Goal: Information Seeking & Learning: Check status

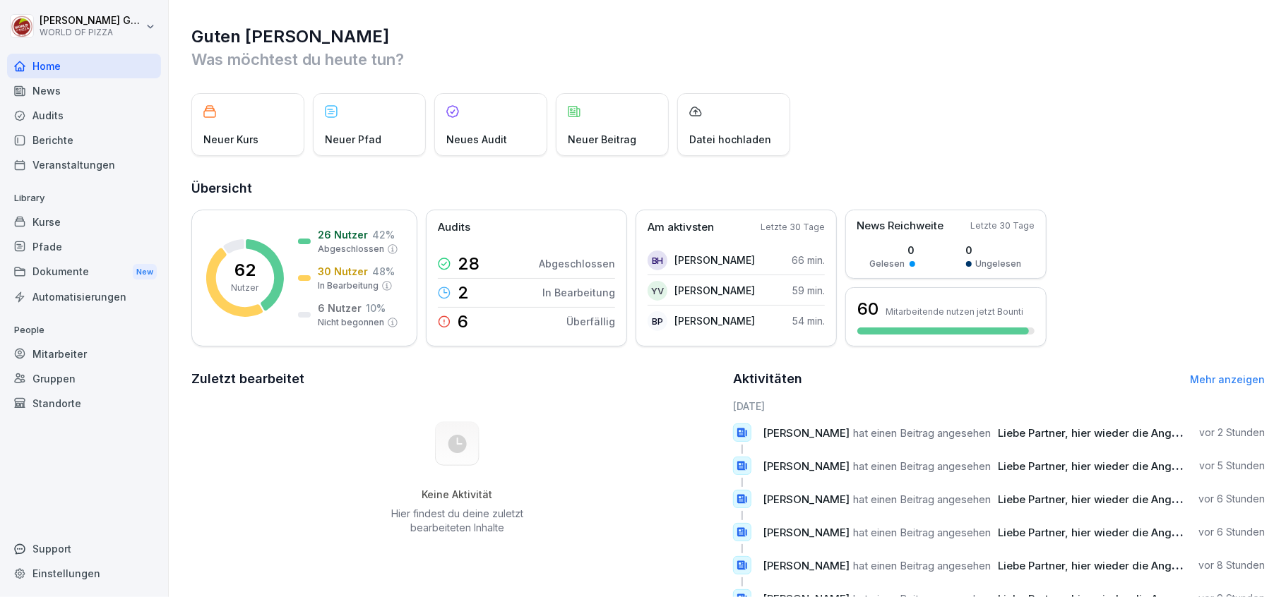
click at [51, 140] on div "Berichte" at bounding box center [84, 140] width 154 height 25
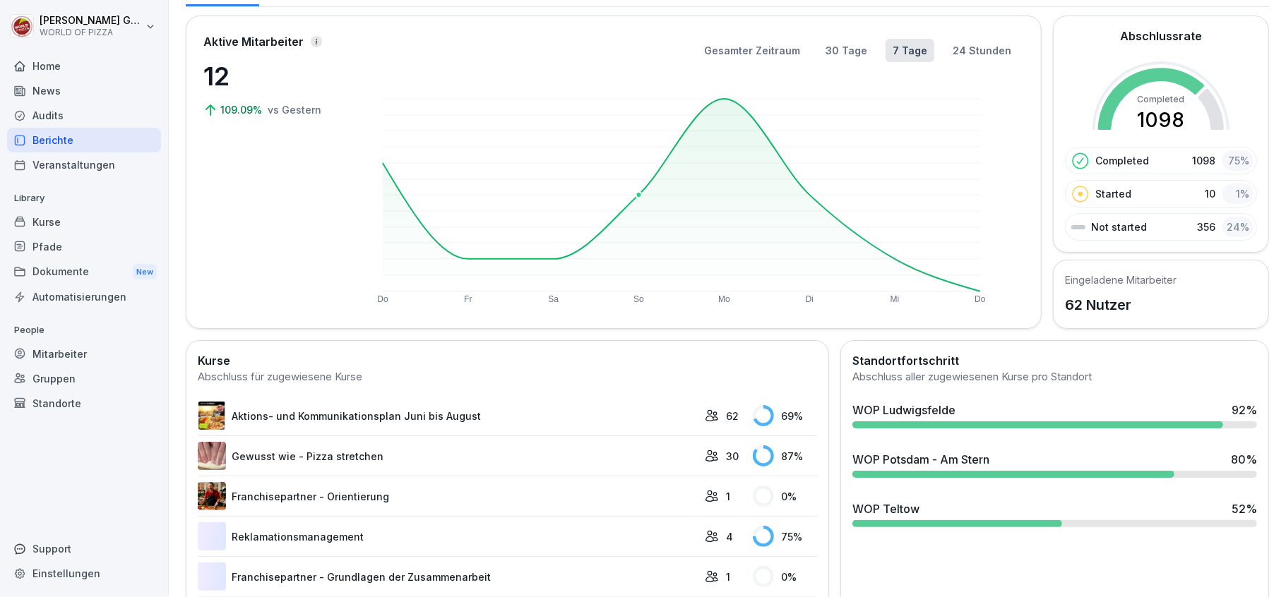
scroll to position [94, 0]
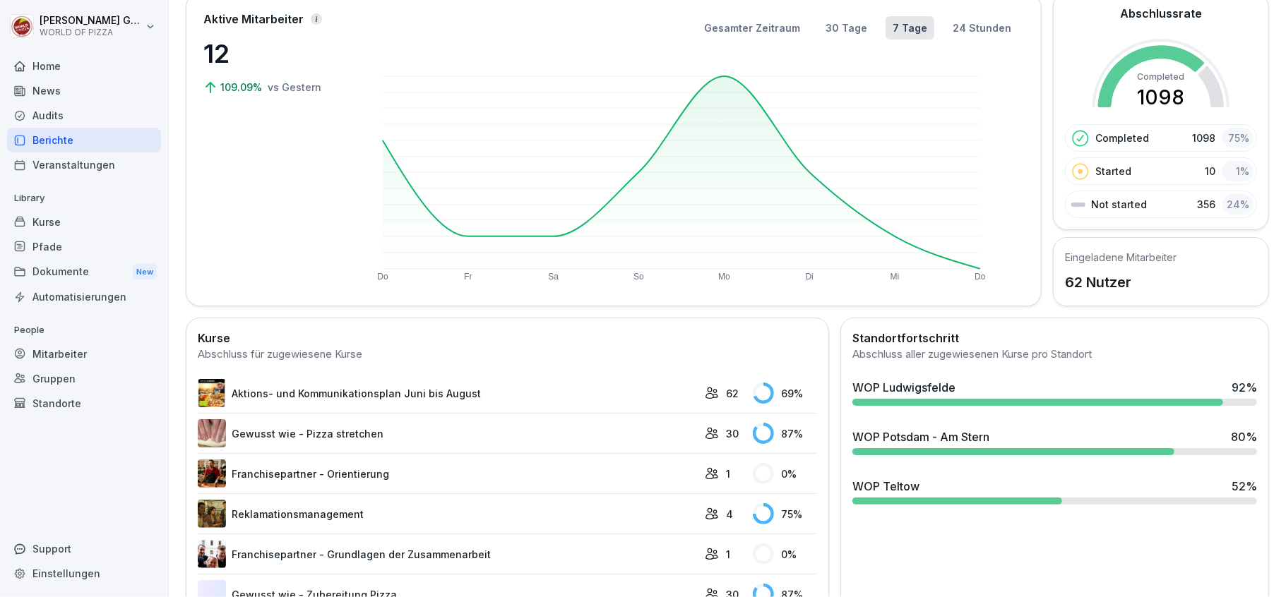
click at [897, 390] on div "WOP Ludwigsfelde" at bounding box center [903, 387] width 103 height 17
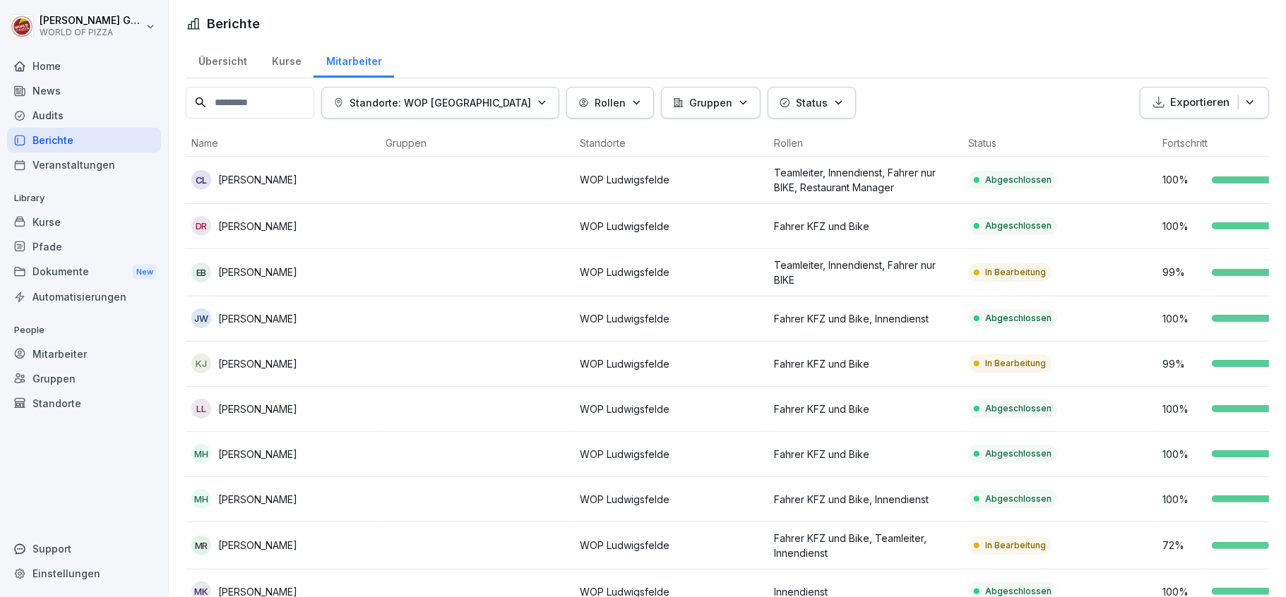
click at [833, 100] on icon "button" at bounding box center [838, 102] width 11 height 11
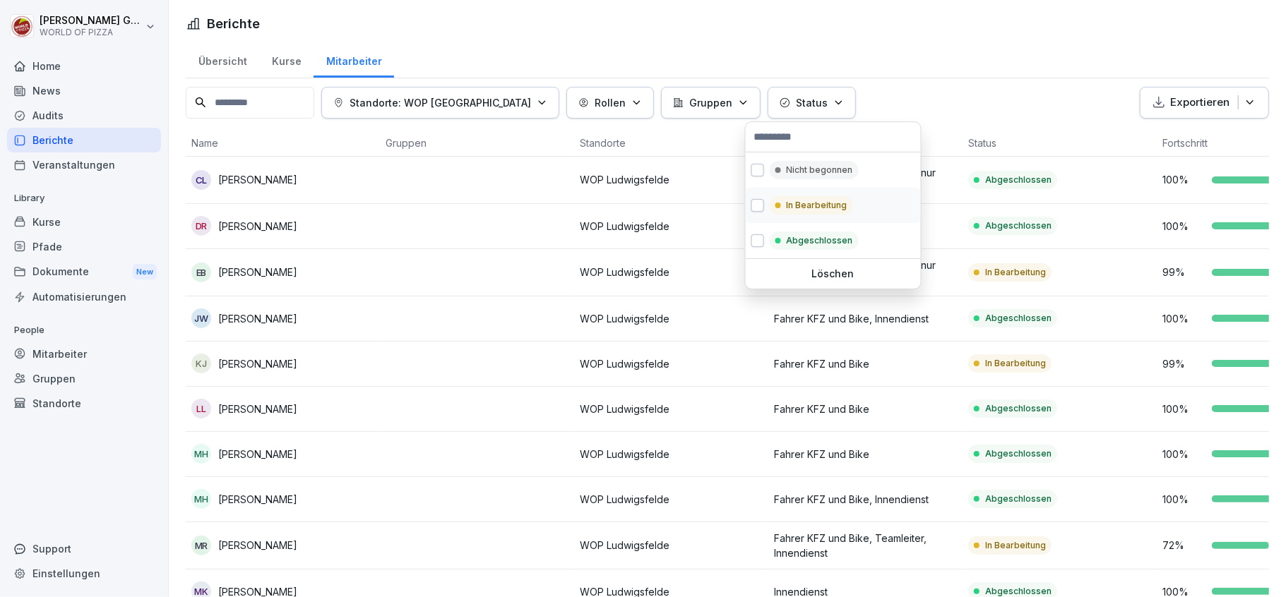
click at [795, 208] on p "In Bearbeitung" at bounding box center [816, 205] width 61 height 13
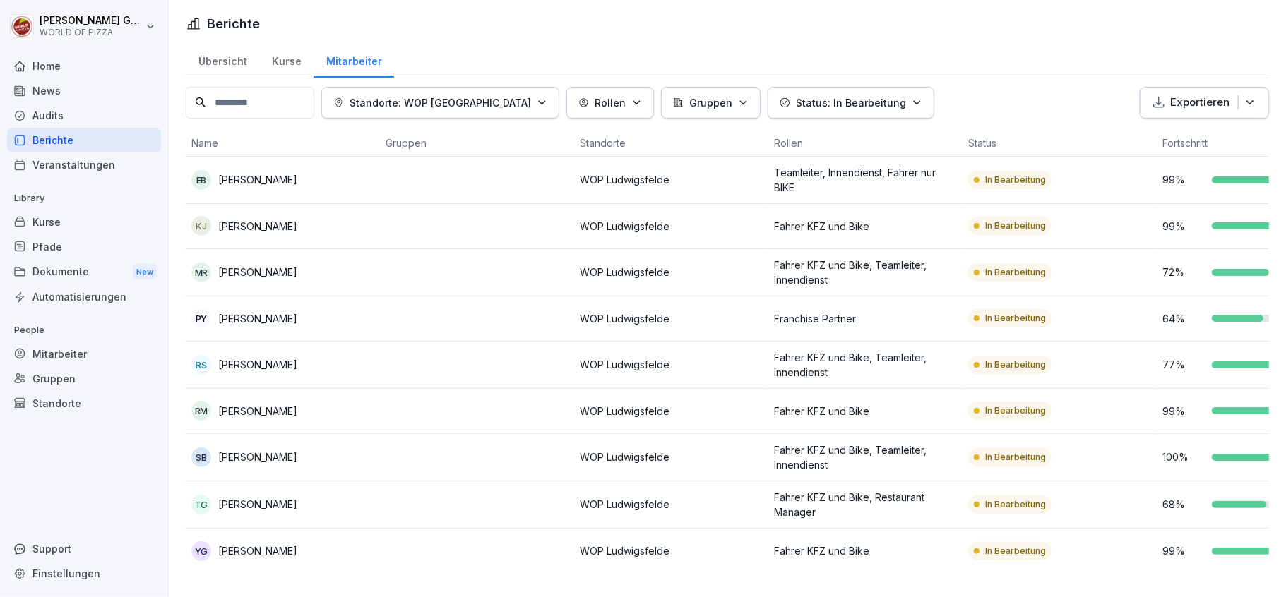
click at [964, 25] on html "[PERSON_NAME] WORLD OF PIZZA Home News Audits Berichte Veranstaltungen Library …" at bounding box center [643, 298] width 1286 height 597
click at [254, 450] on p "[PERSON_NAME]" at bounding box center [257, 457] width 79 height 15
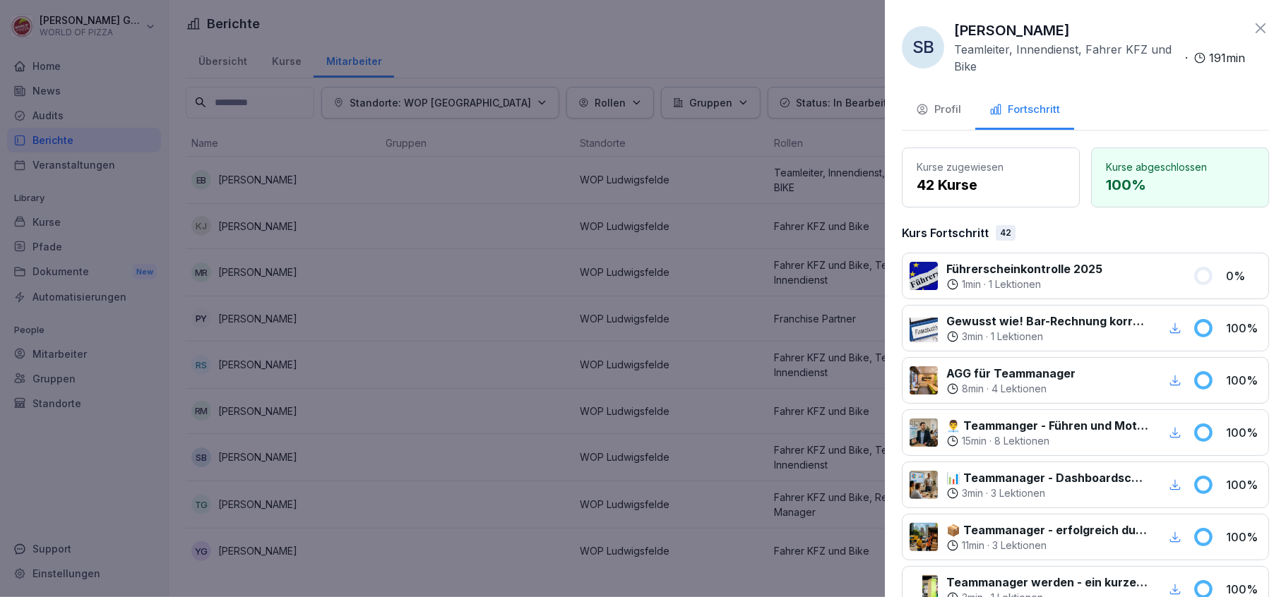
click at [254, 438] on div at bounding box center [643, 298] width 1286 height 597
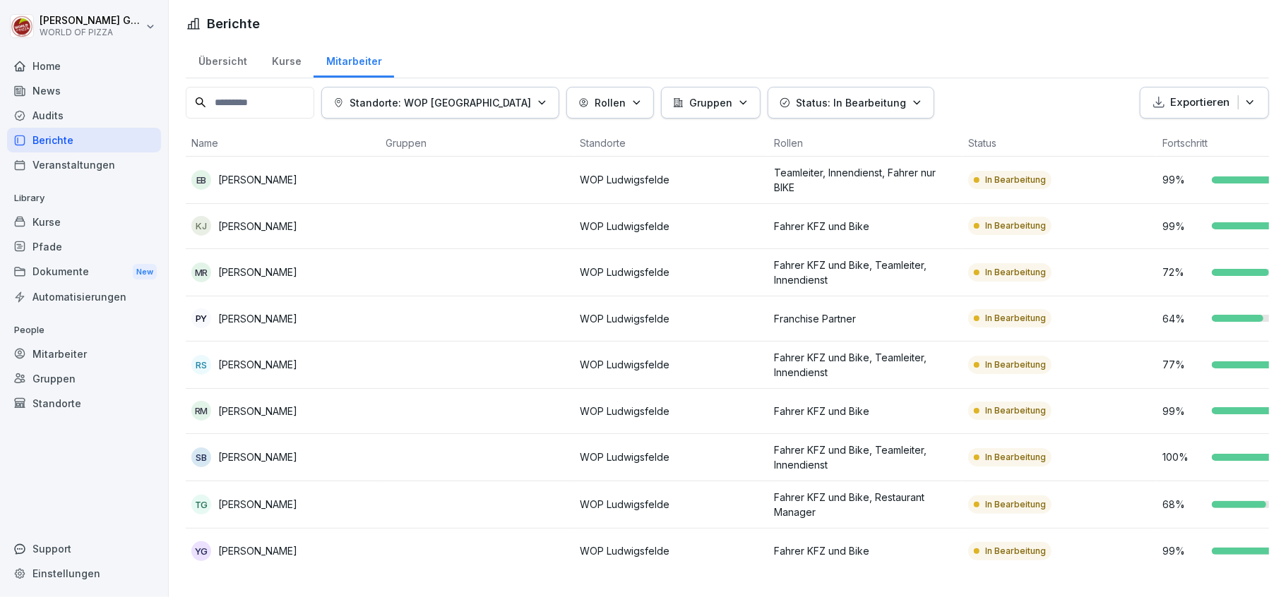
click at [253, 404] on p "[PERSON_NAME]" at bounding box center [257, 411] width 79 height 15
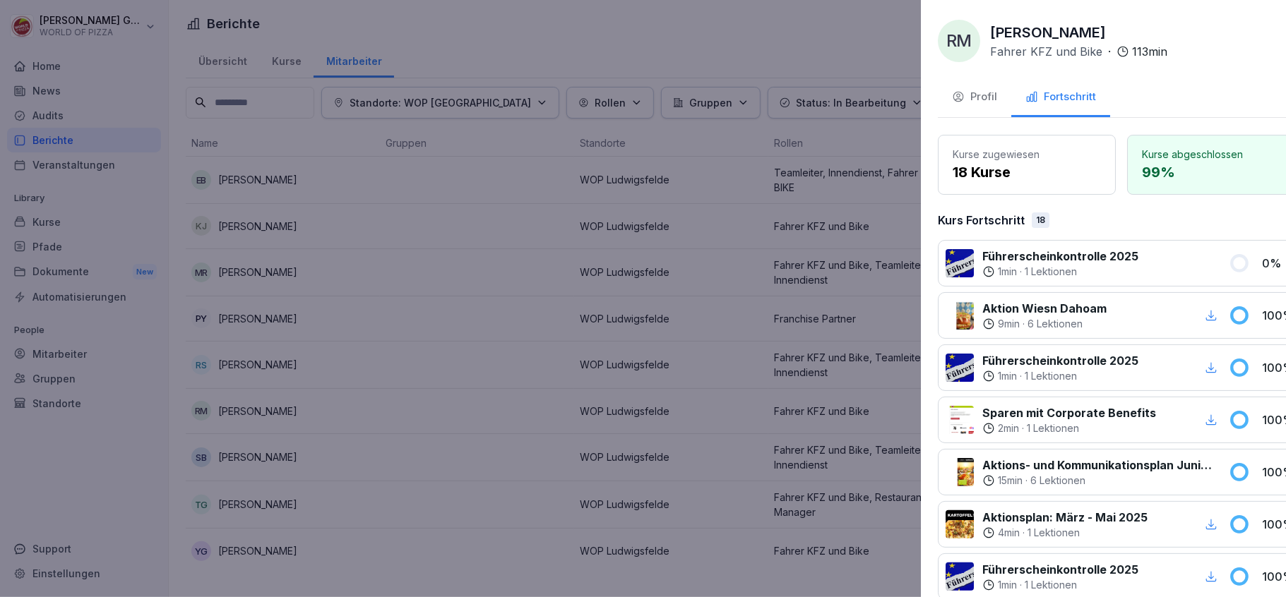
click at [253, 390] on div at bounding box center [643, 298] width 1286 height 597
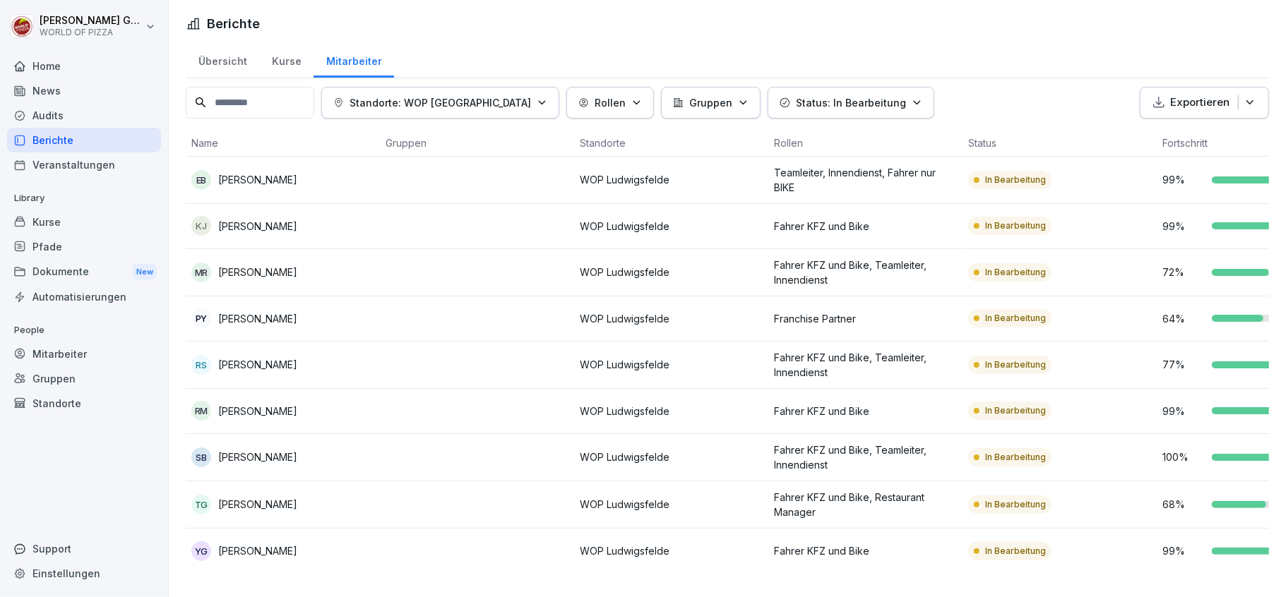
click at [250, 357] on p "[PERSON_NAME]" at bounding box center [257, 364] width 79 height 15
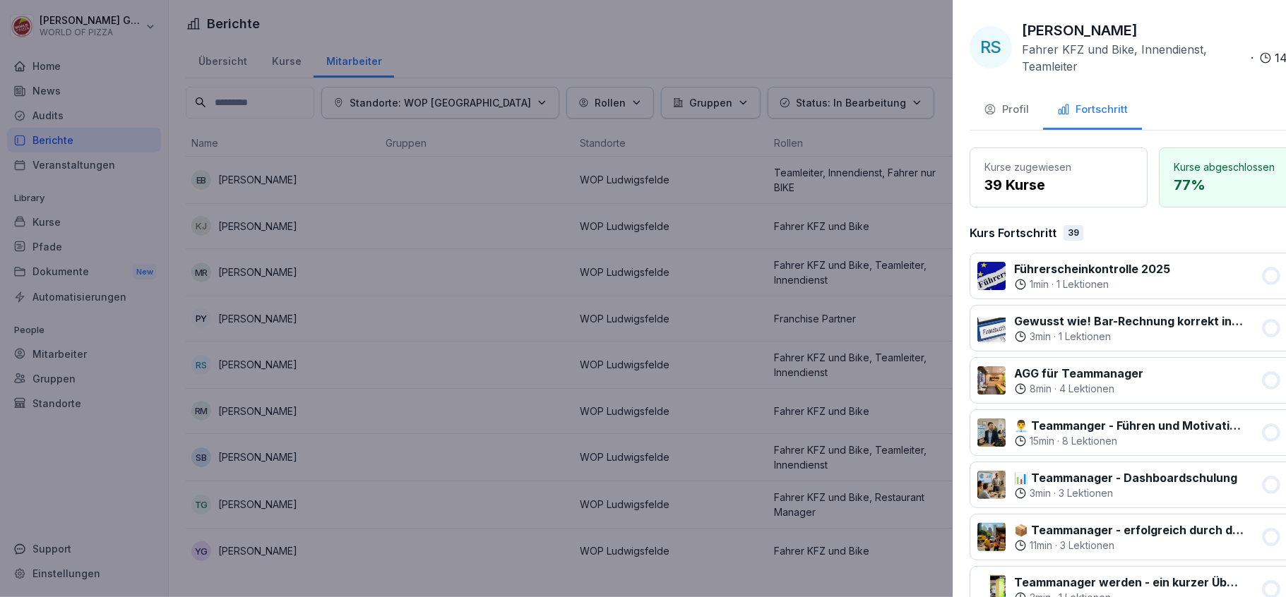
click at [250, 352] on div at bounding box center [643, 298] width 1286 height 597
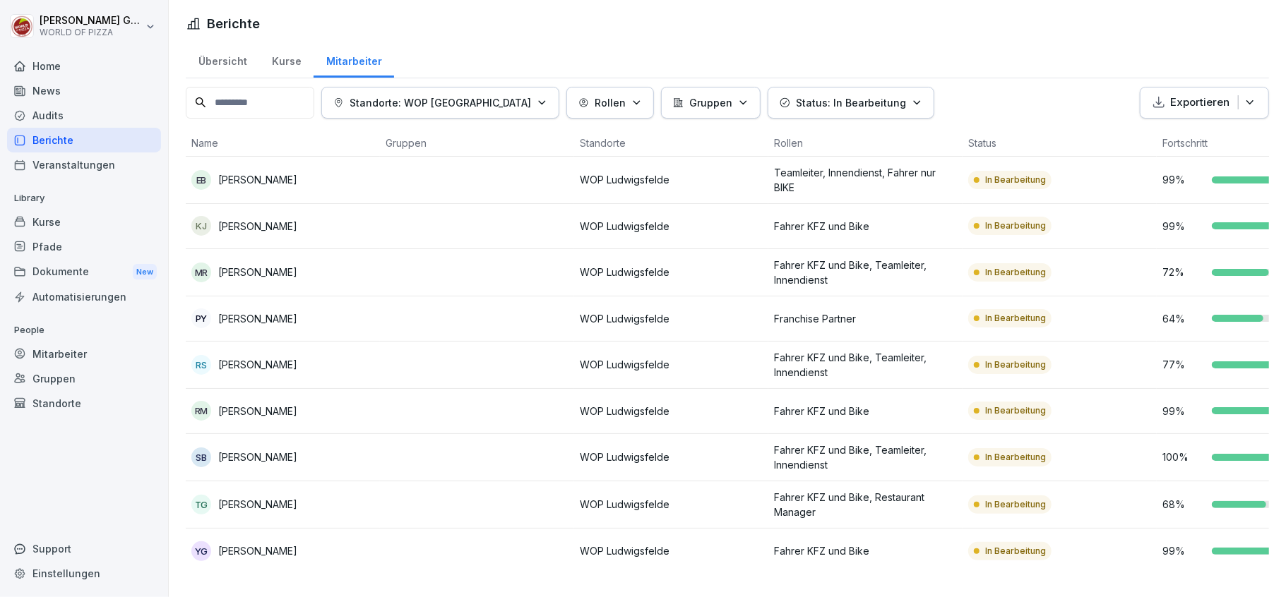
click at [246, 311] on p "[PERSON_NAME]" at bounding box center [257, 318] width 79 height 15
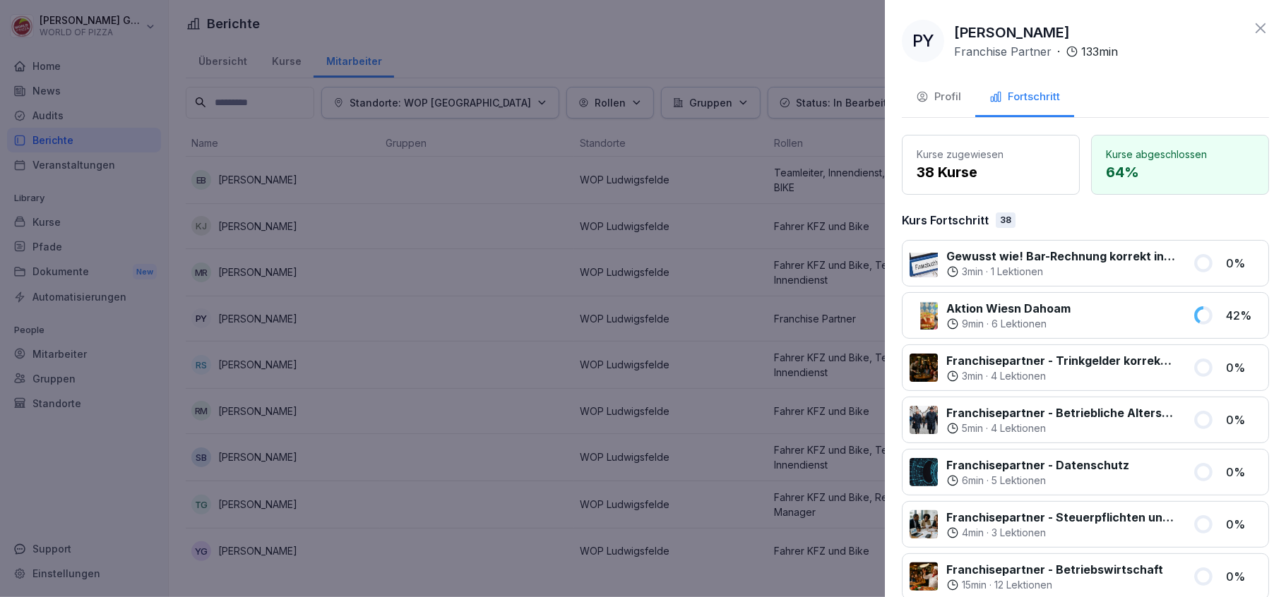
click at [246, 303] on div at bounding box center [643, 298] width 1286 height 597
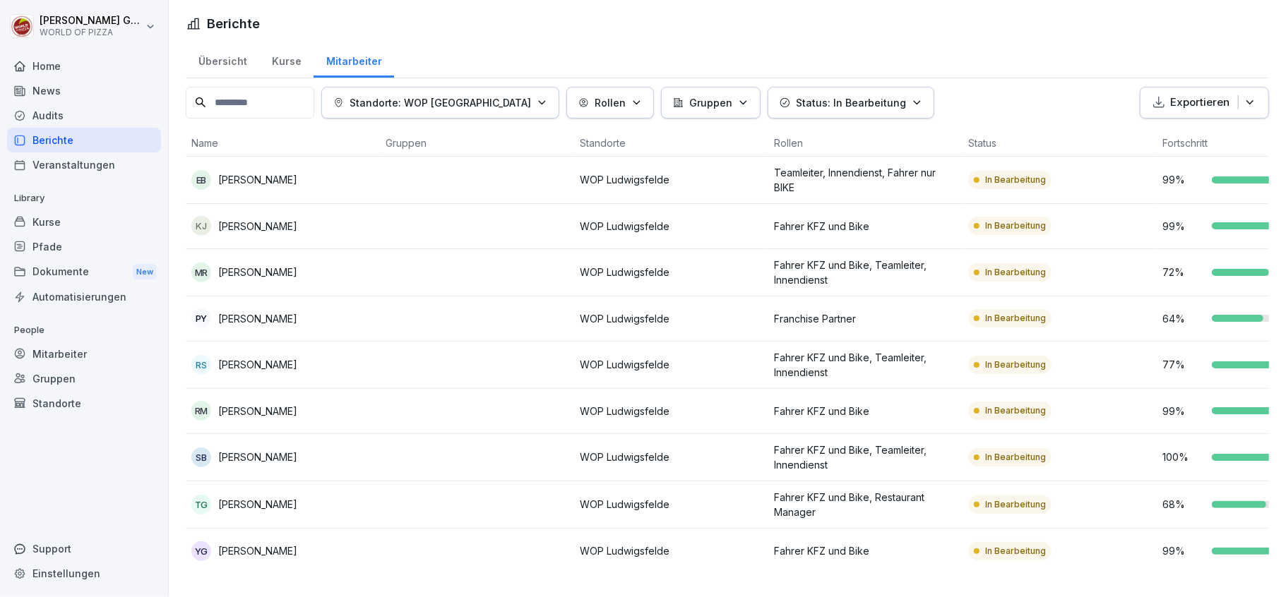
click at [250, 219] on p "[PERSON_NAME]" at bounding box center [257, 226] width 79 height 15
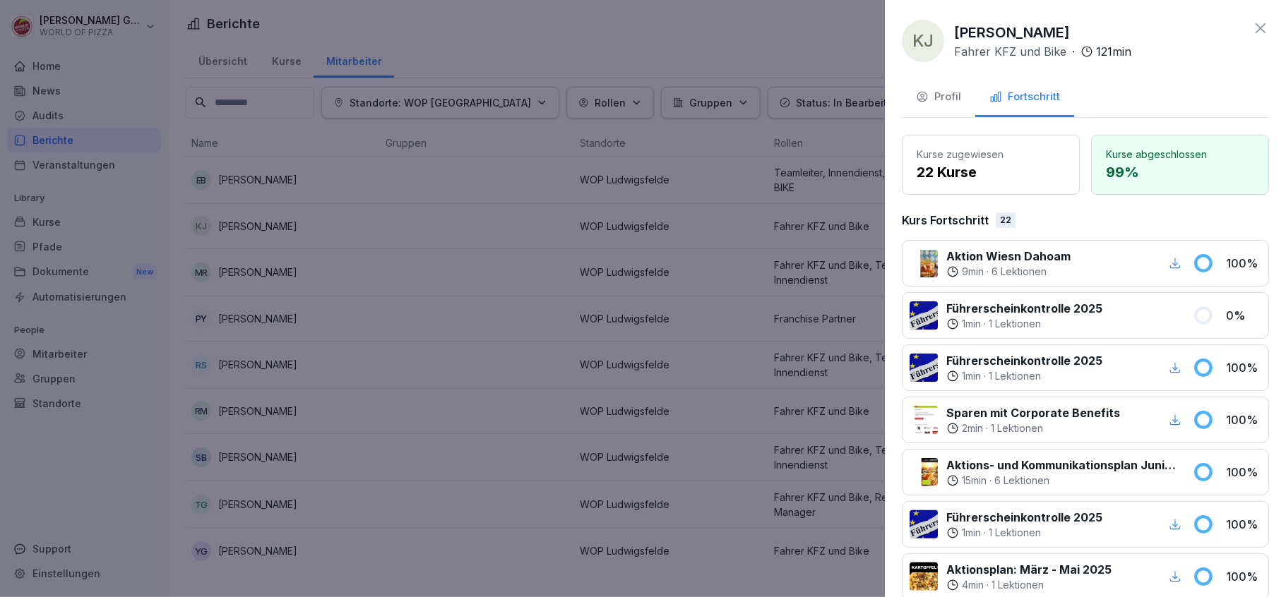
click at [250, 205] on div at bounding box center [643, 298] width 1286 height 597
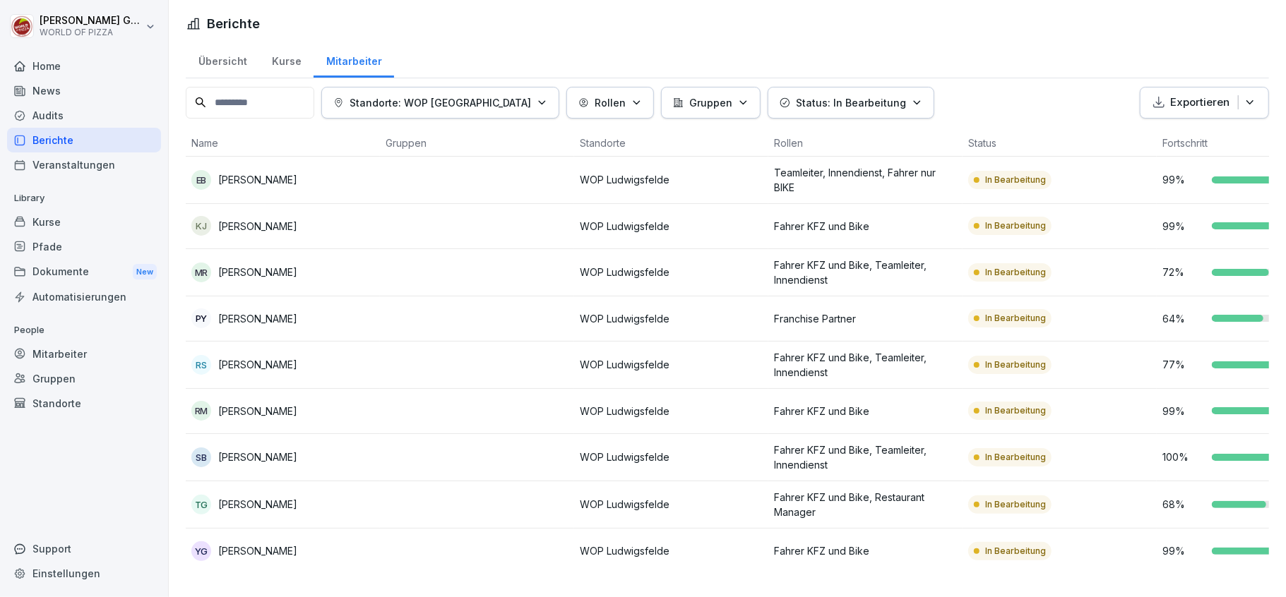
click at [247, 172] on p "[PERSON_NAME]" at bounding box center [257, 179] width 79 height 15
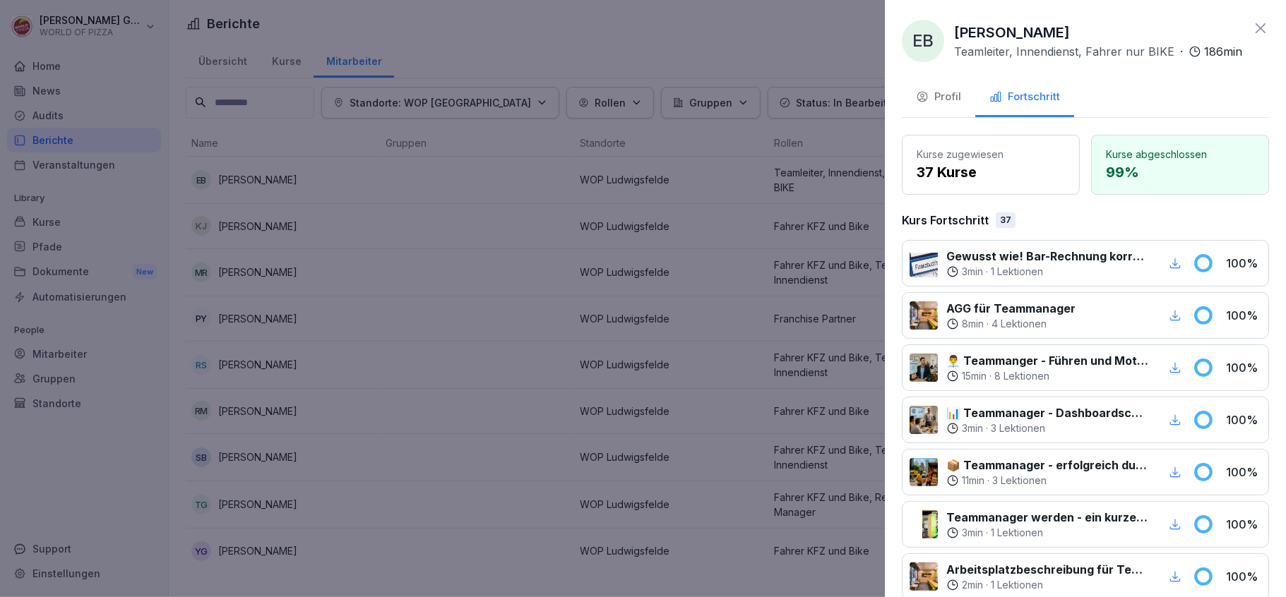
click at [247, 162] on div at bounding box center [643, 298] width 1286 height 597
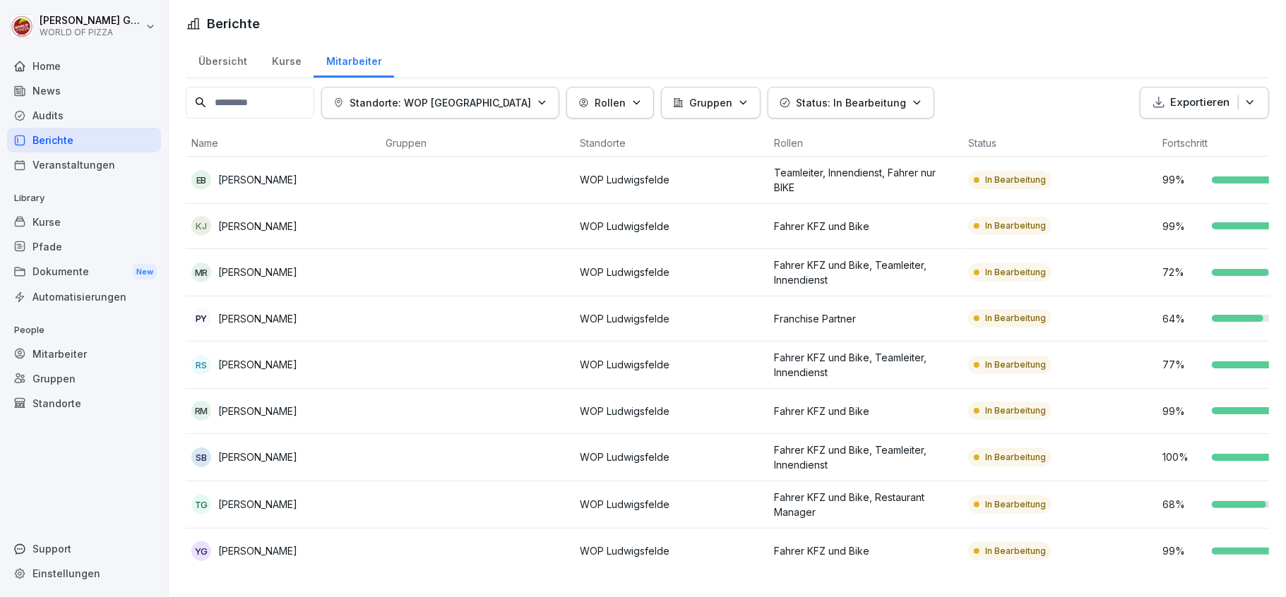
click at [224, 42] on div "Übersicht" at bounding box center [222, 60] width 73 height 36
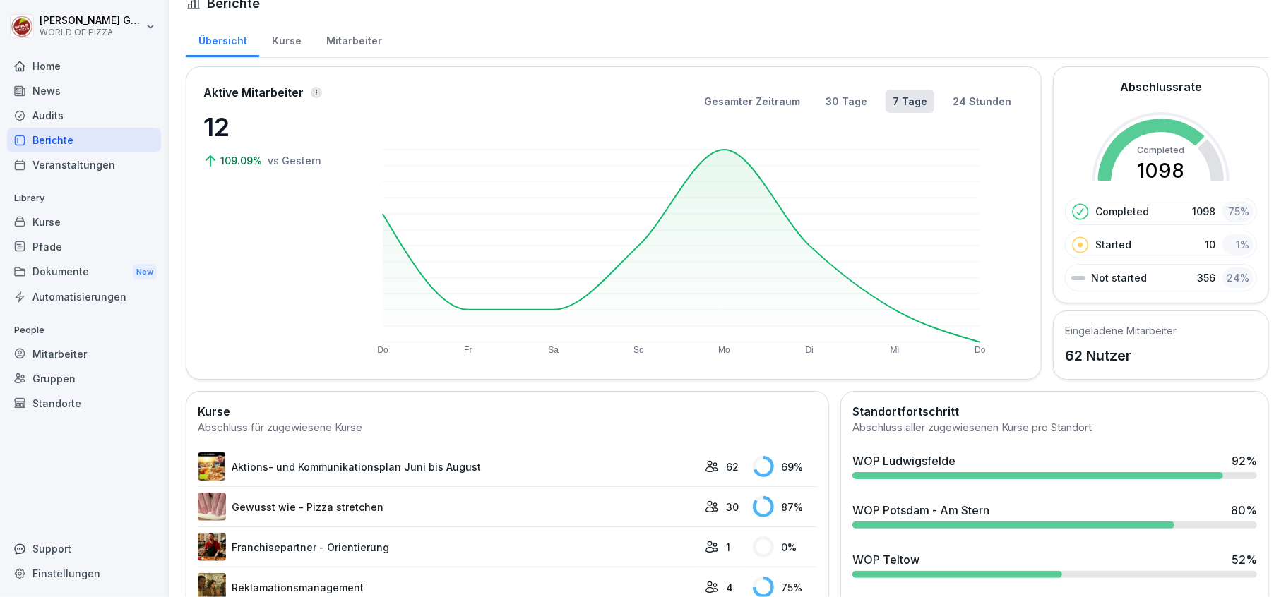
scroll to position [114, 0]
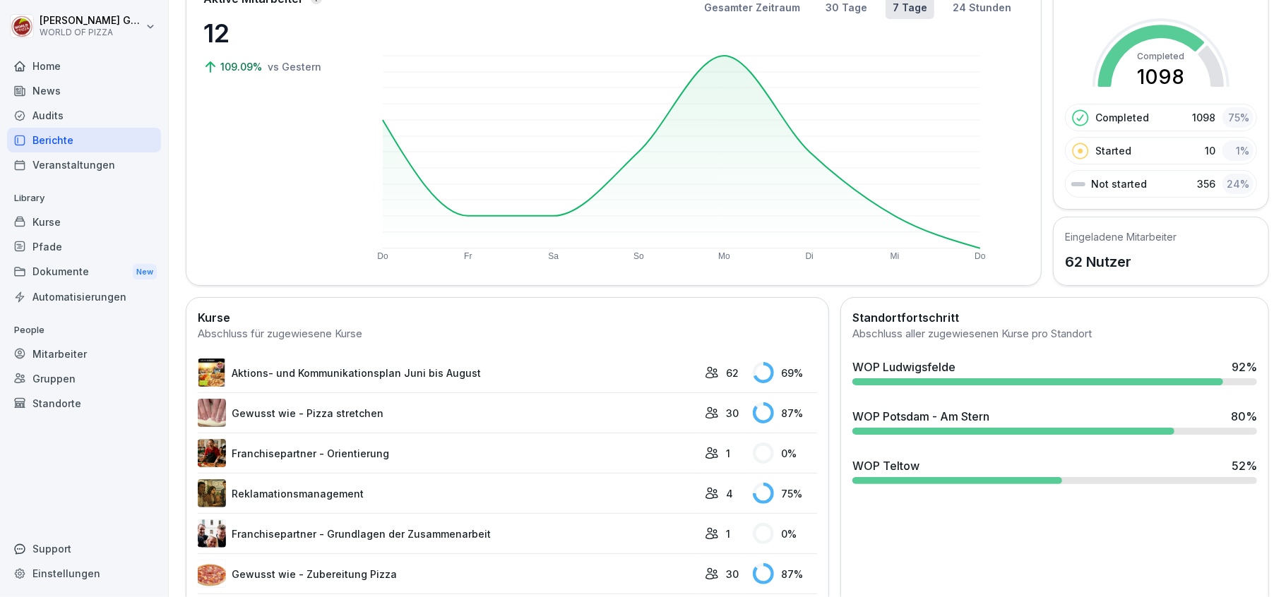
click at [918, 424] on div "WOP Potsdam - Am Stern" at bounding box center [920, 416] width 137 height 17
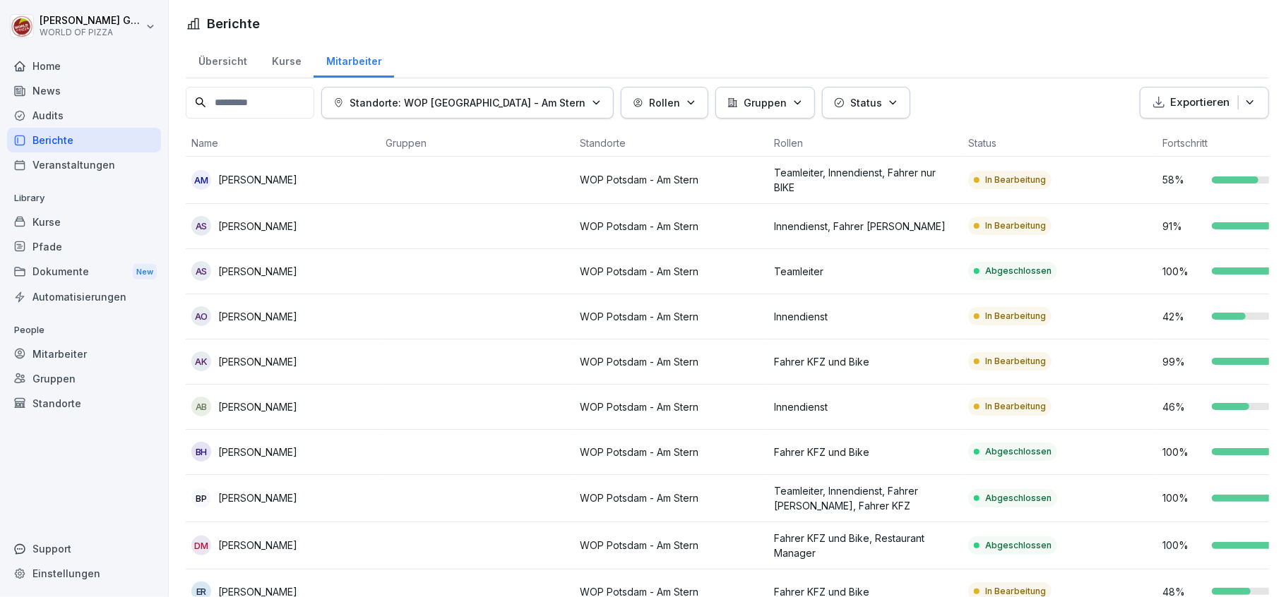
click at [853, 106] on button "Status" at bounding box center [866, 103] width 88 height 32
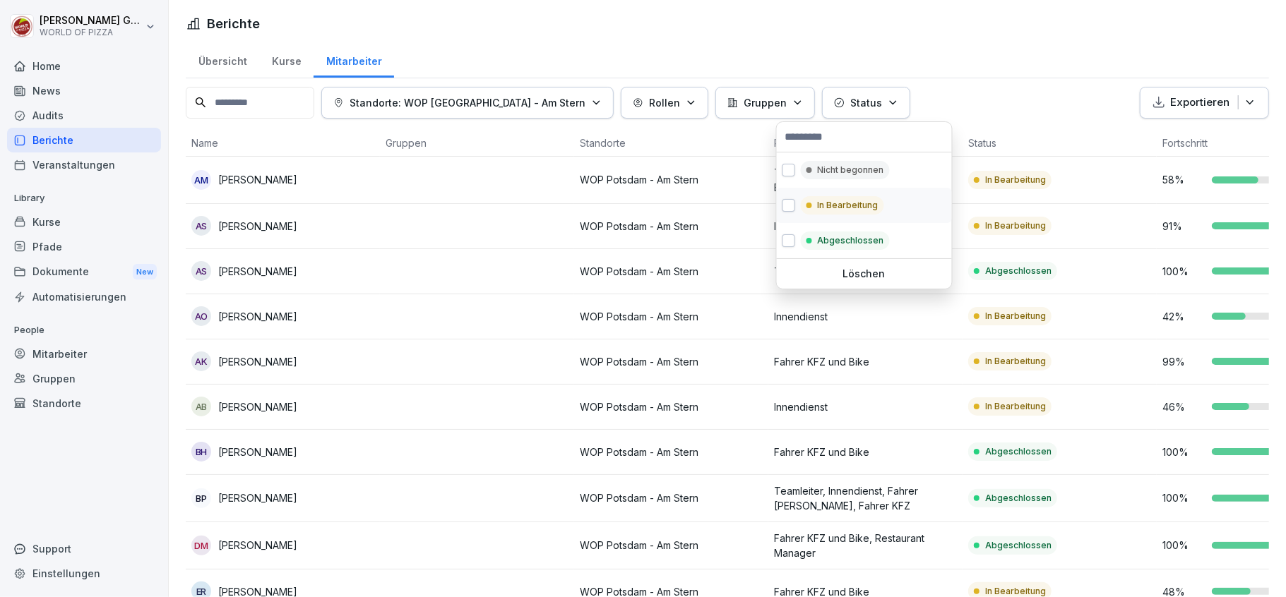
click at [830, 201] on p "In Bearbeitung" at bounding box center [847, 205] width 61 height 13
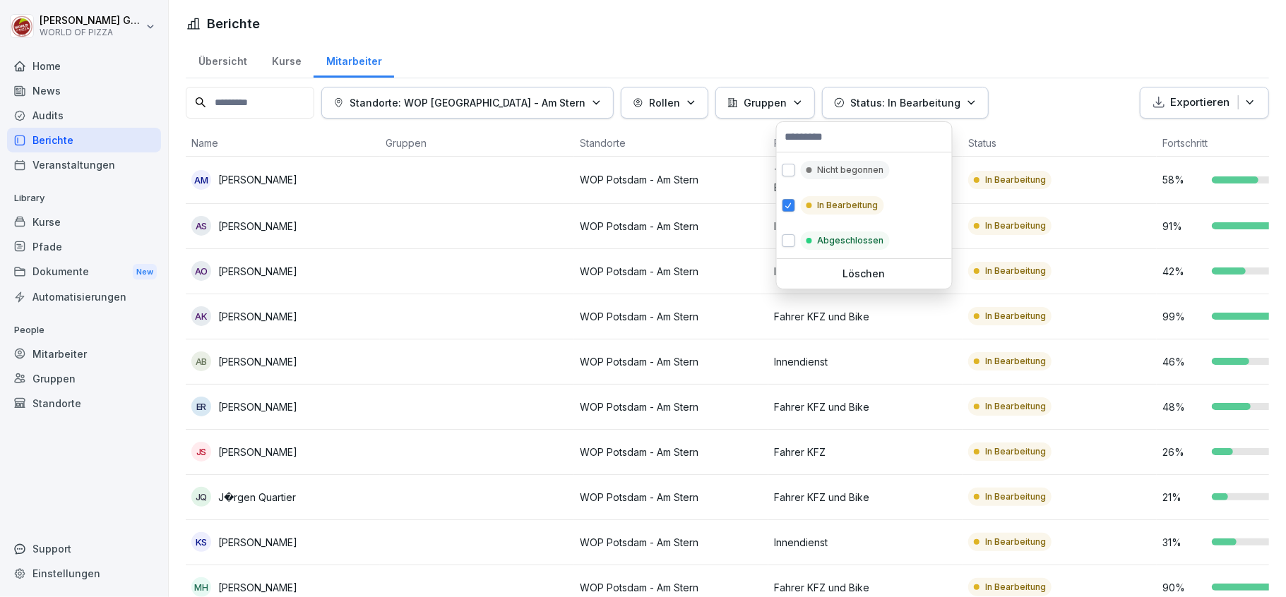
click at [463, 370] on html "[PERSON_NAME] WORLD OF PIZZA Home News Audits Berichte Veranstaltungen Library …" at bounding box center [643, 298] width 1286 height 597
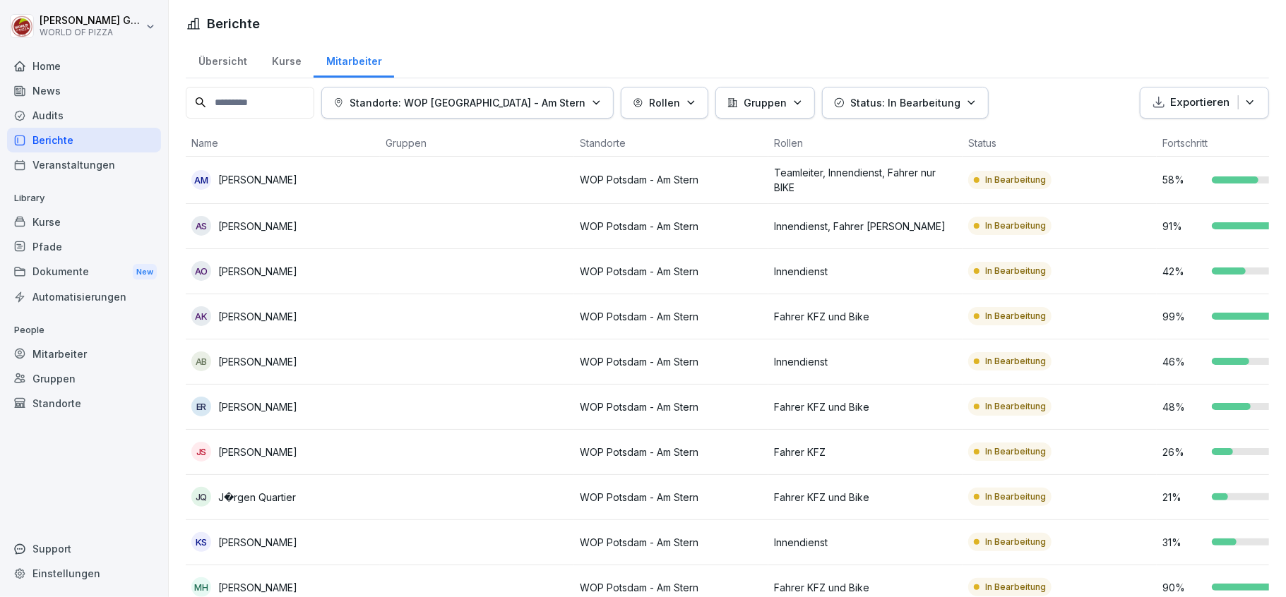
click at [968, 104] on icon "button" at bounding box center [971, 102] width 6 height 3
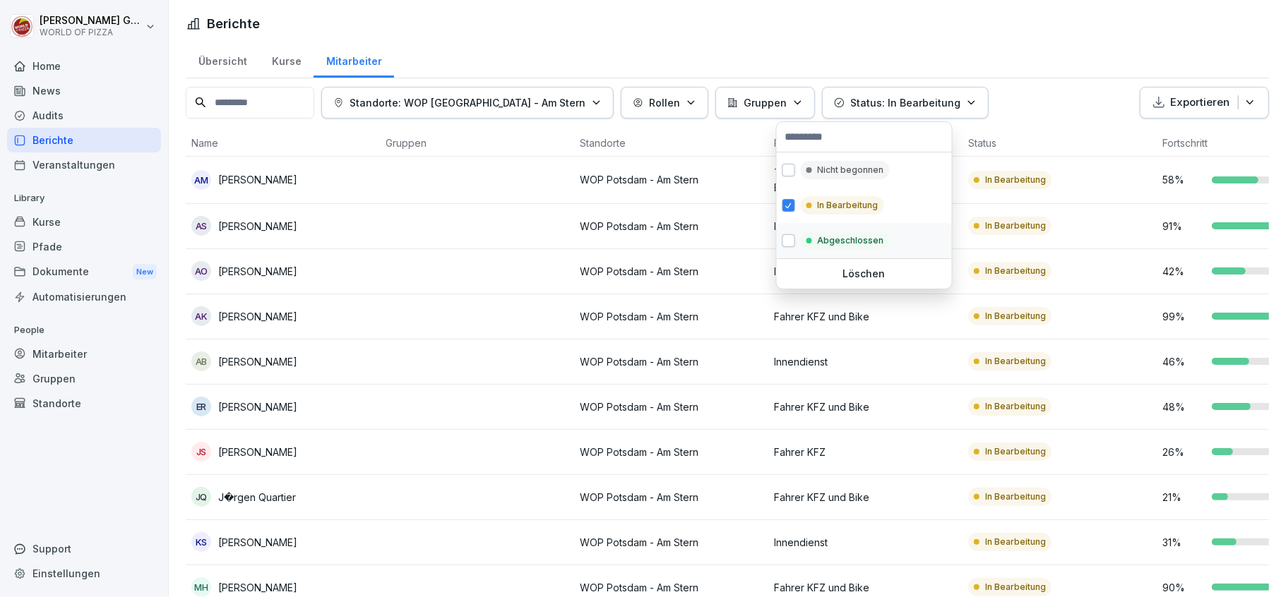
click at [834, 244] on p "Abgeschlossen" at bounding box center [850, 240] width 66 height 13
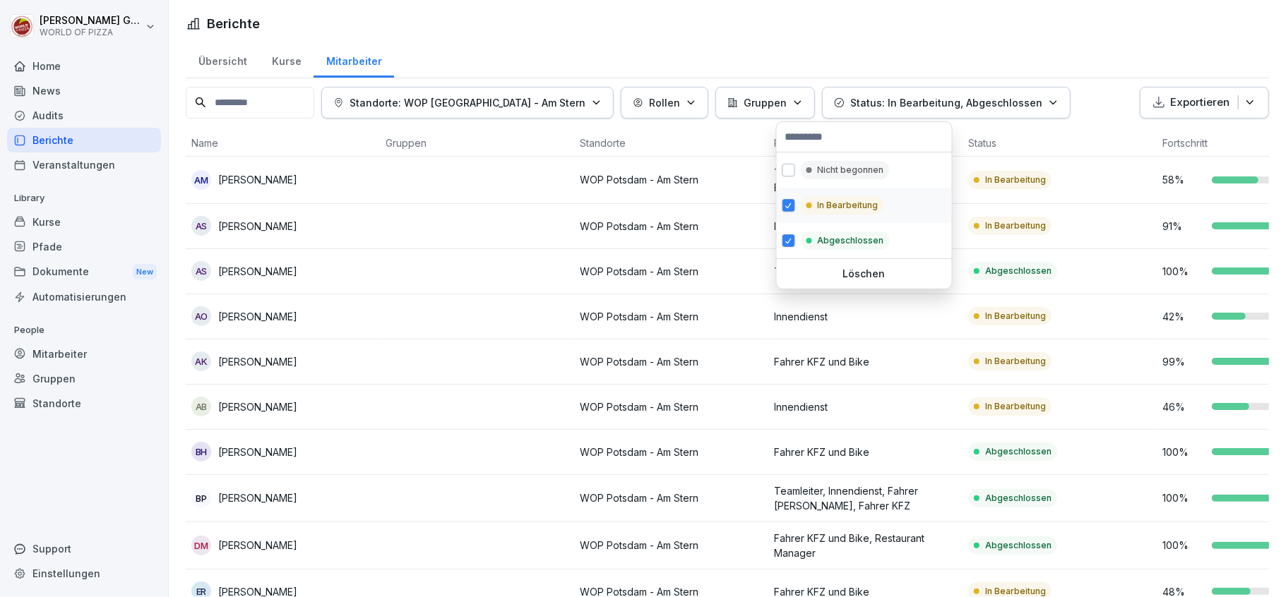
click at [832, 207] on p "In Bearbeitung" at bounding box center [847, 205] width 61 height 13
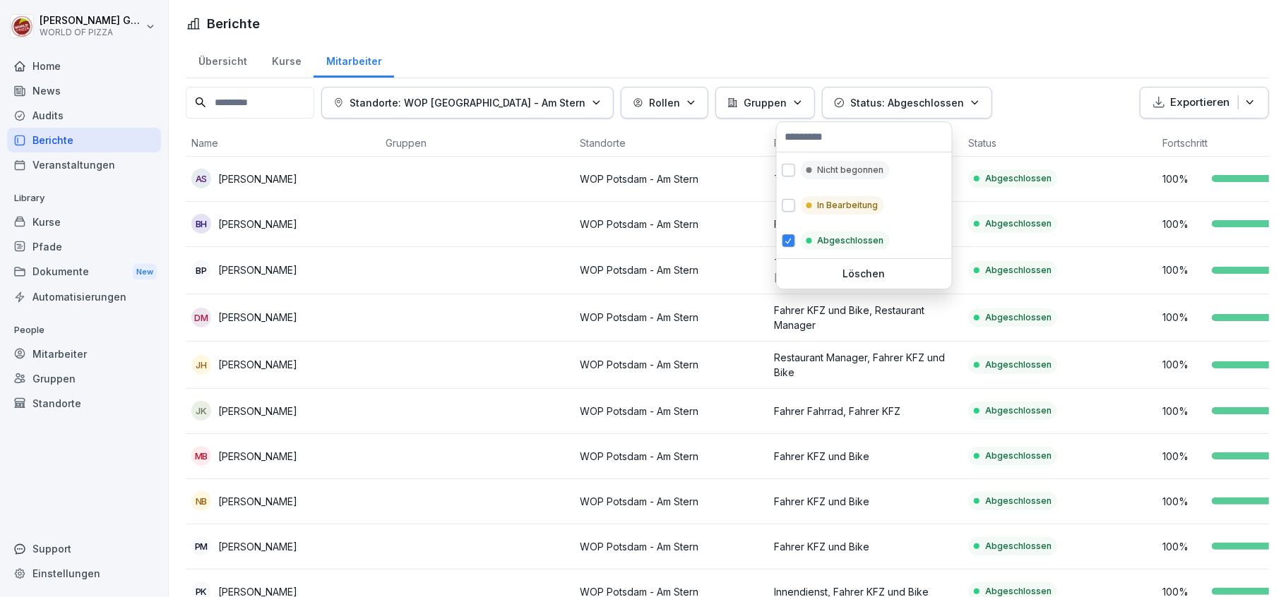
click at [1000, 57] on html "[PERSON_NAME] WORLD OF PIZZA Home News Audits Berichte Veranstaltungen Library …" at bounding box center [643, 298] width 1286 height 597
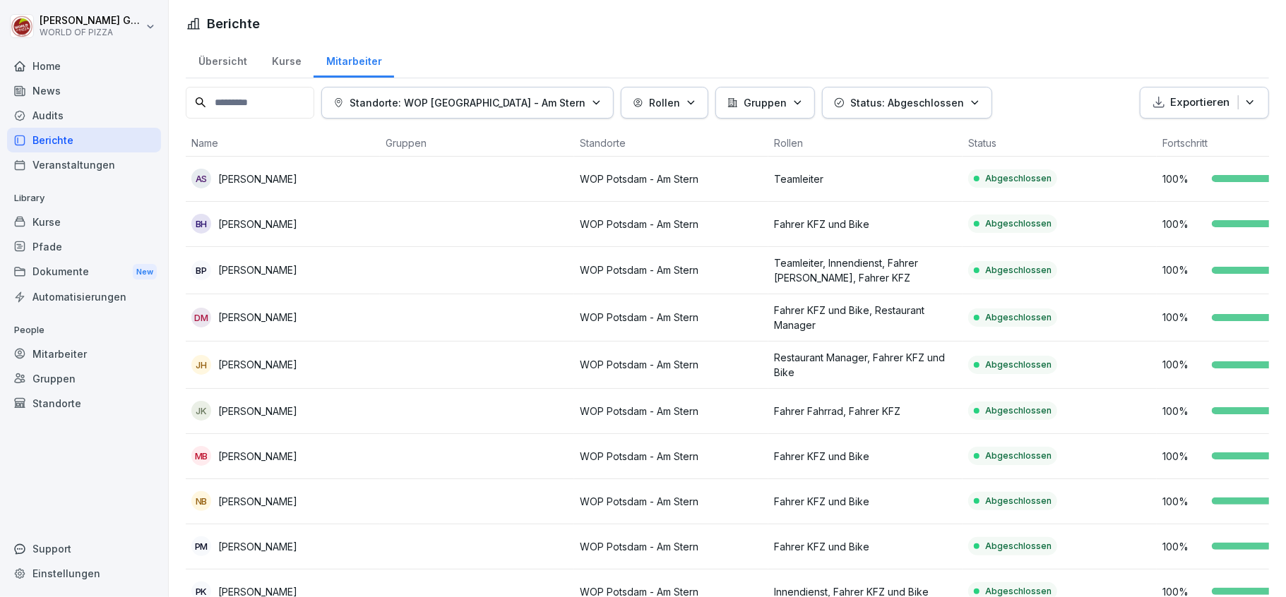
click at [219, 62] on div "Übersicht" at bounding box center [222, 60] width 73 height 36
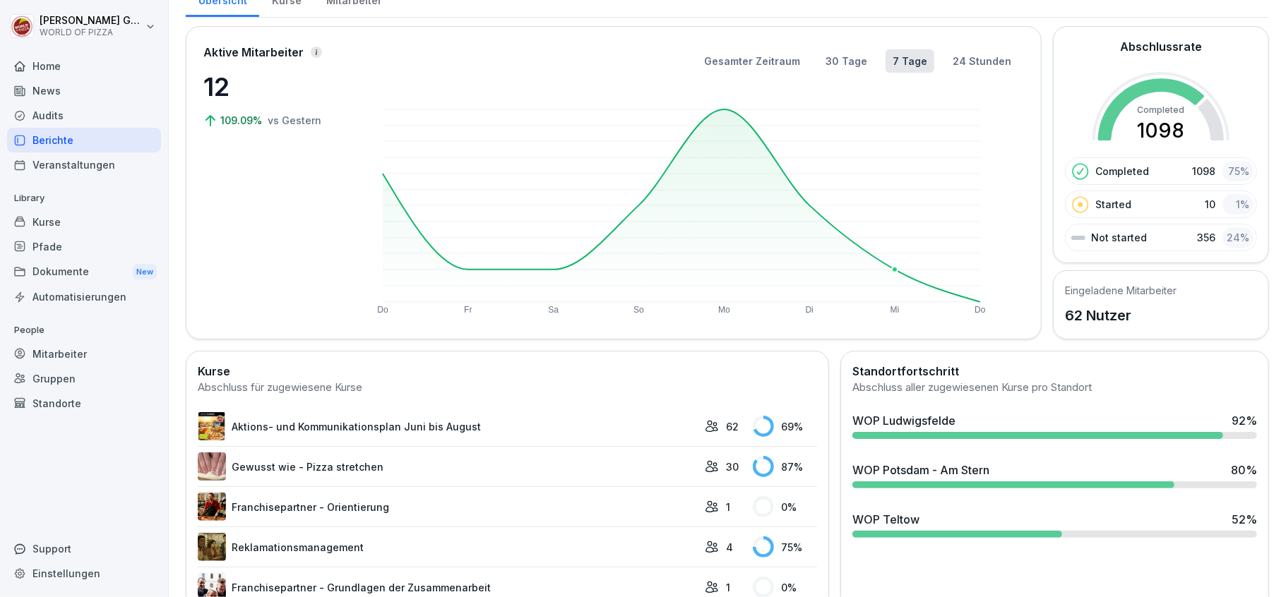
scroll to position [94, 0]
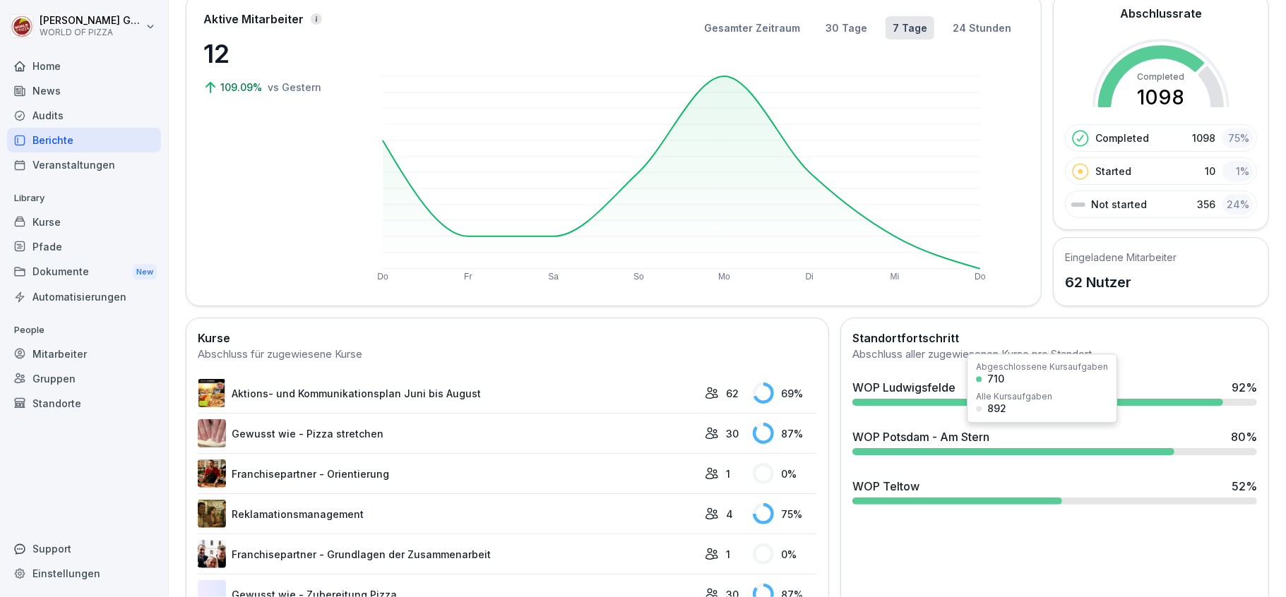
click at [898, 438] on div "WOP Potsdam - Am Stern" at bounding box center [920, 437] width 137 height 17
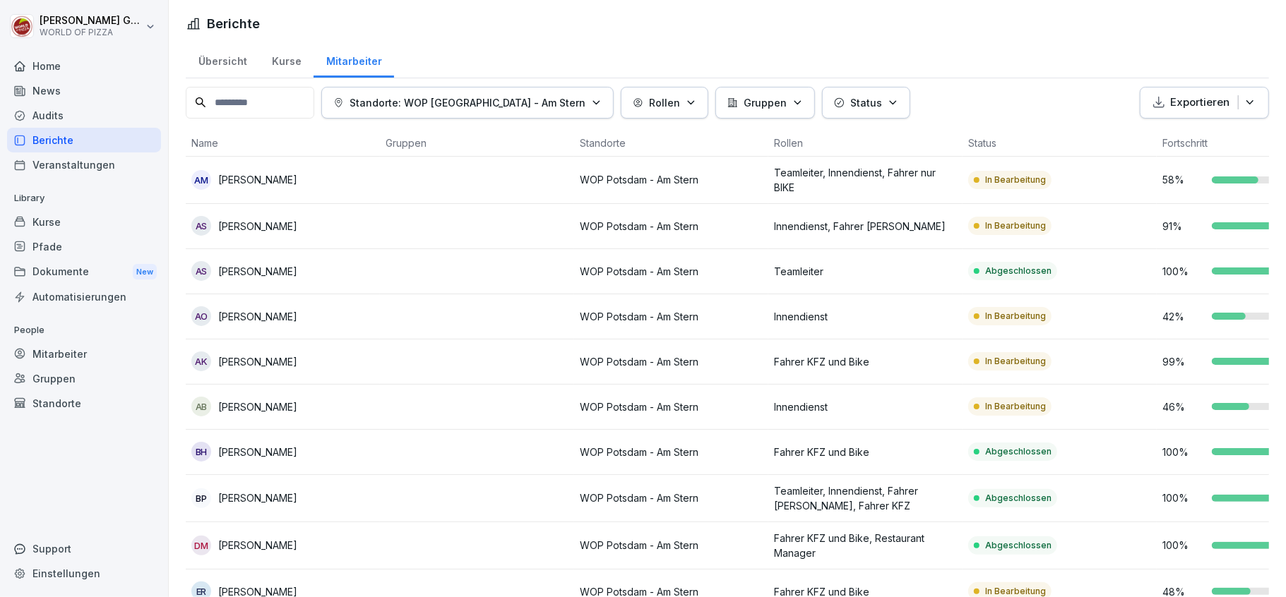
click at [887, 105] on icon "button" at bounding box center [892, 102] width 11 height 11
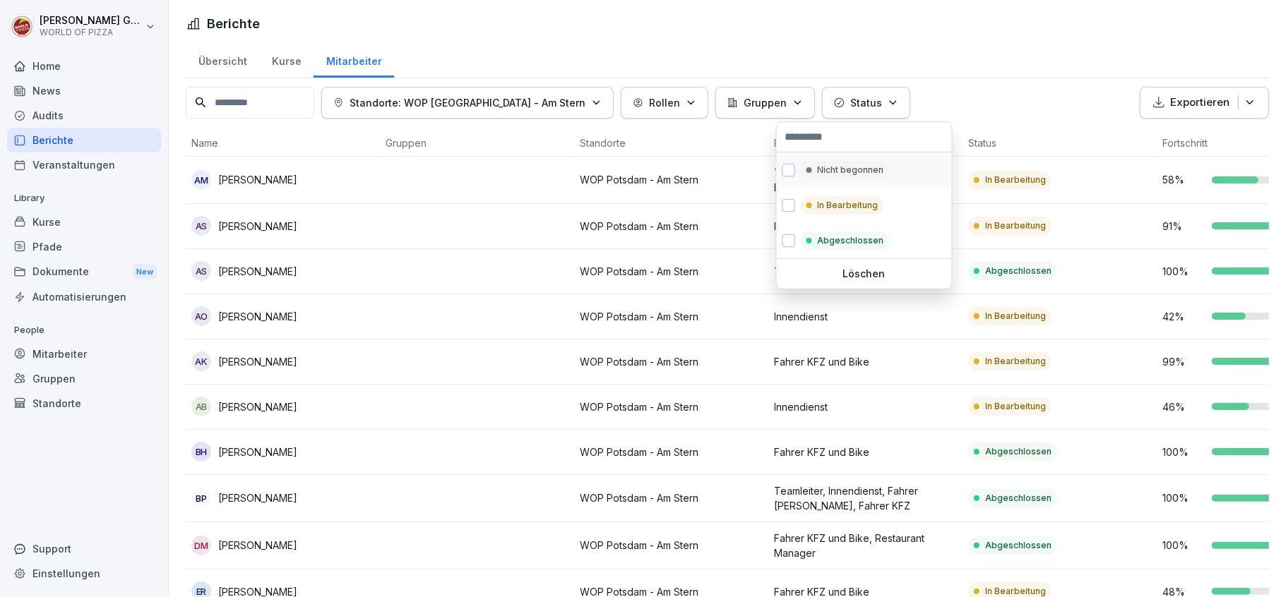
click at [820, 168] on p "Nicht begonnen" at bounding box center [850, 170] width 66 height 13
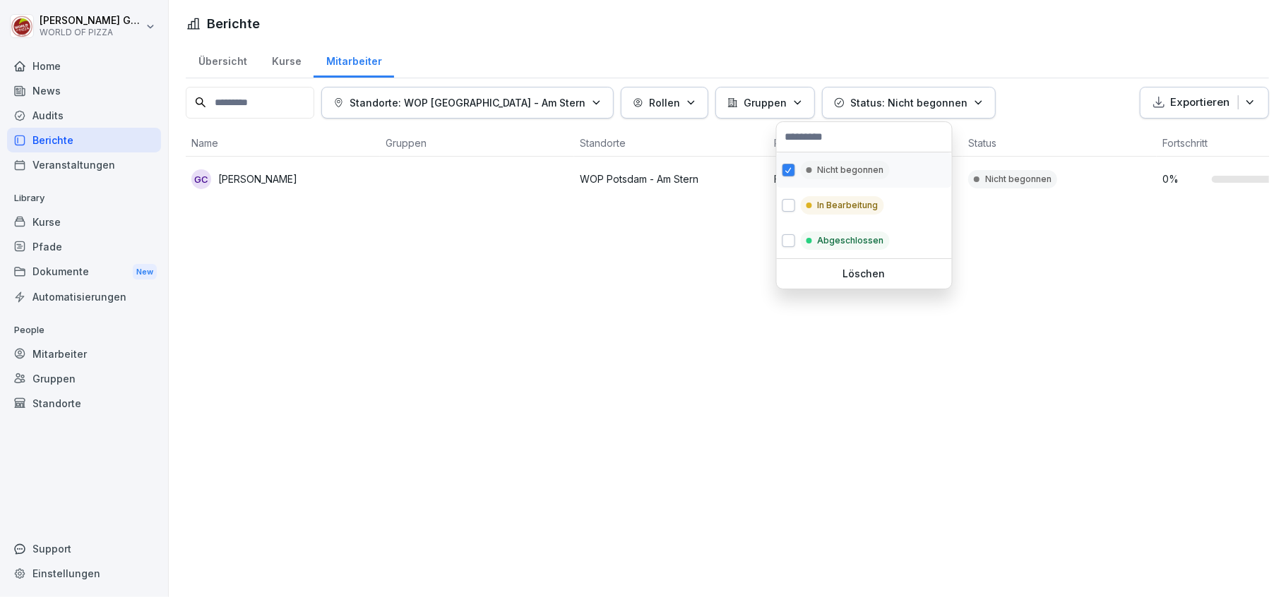
click at [822, 168] on p "Nicht begonnen" at bounding box center [850, 170] width 66 height 13
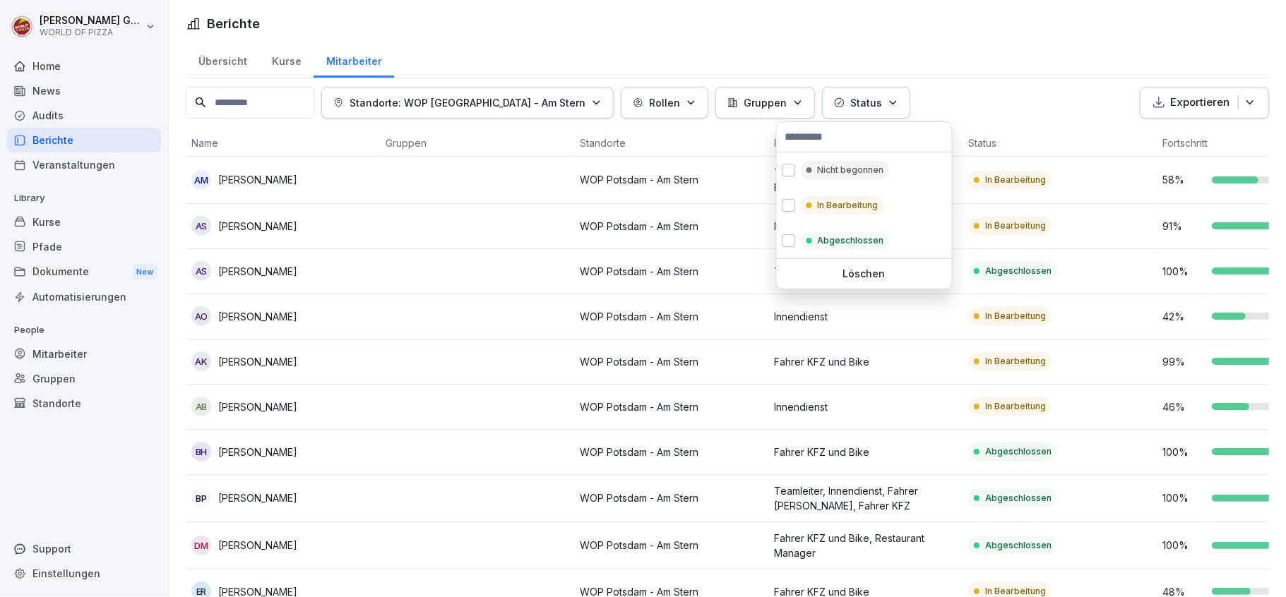
click at [944, 63] on html "[PERSON_NAME] WORLD OF PIZZA Home News Audits Berichte Veranstaltungen Library …" at bounding box center [643, 298] width 1286 height 597
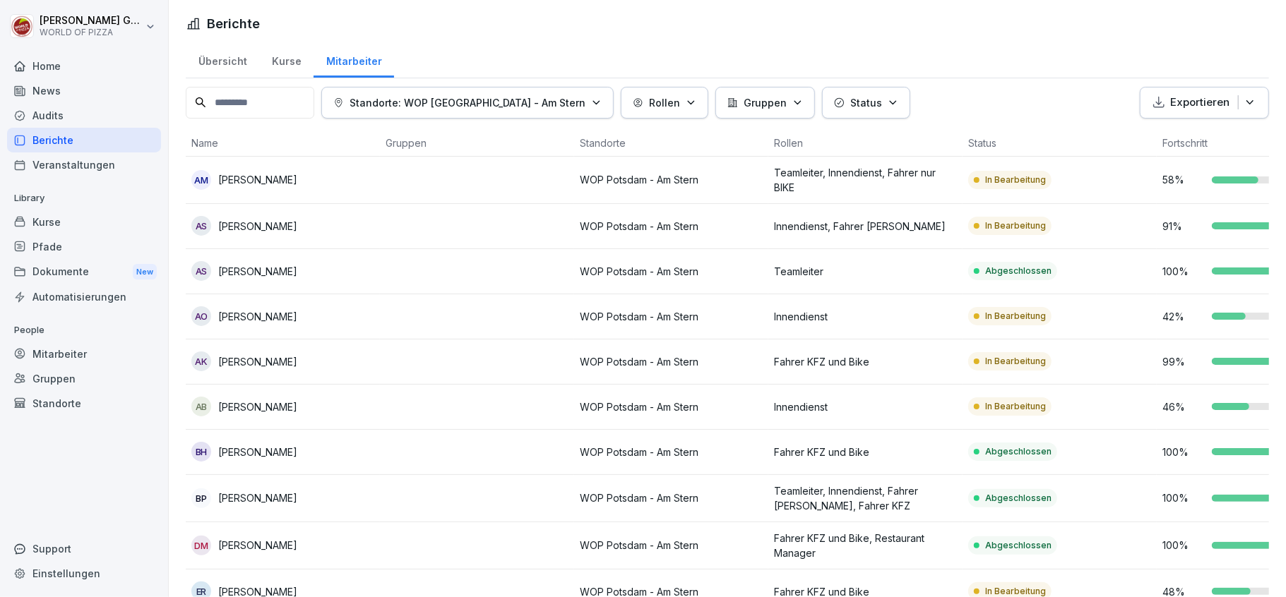
click at [542, 103] on div "Standorte: WOP [GEOGRAPHIC_DATA] - Am Stern" at bounding box center [467, 102] width 268 height 15
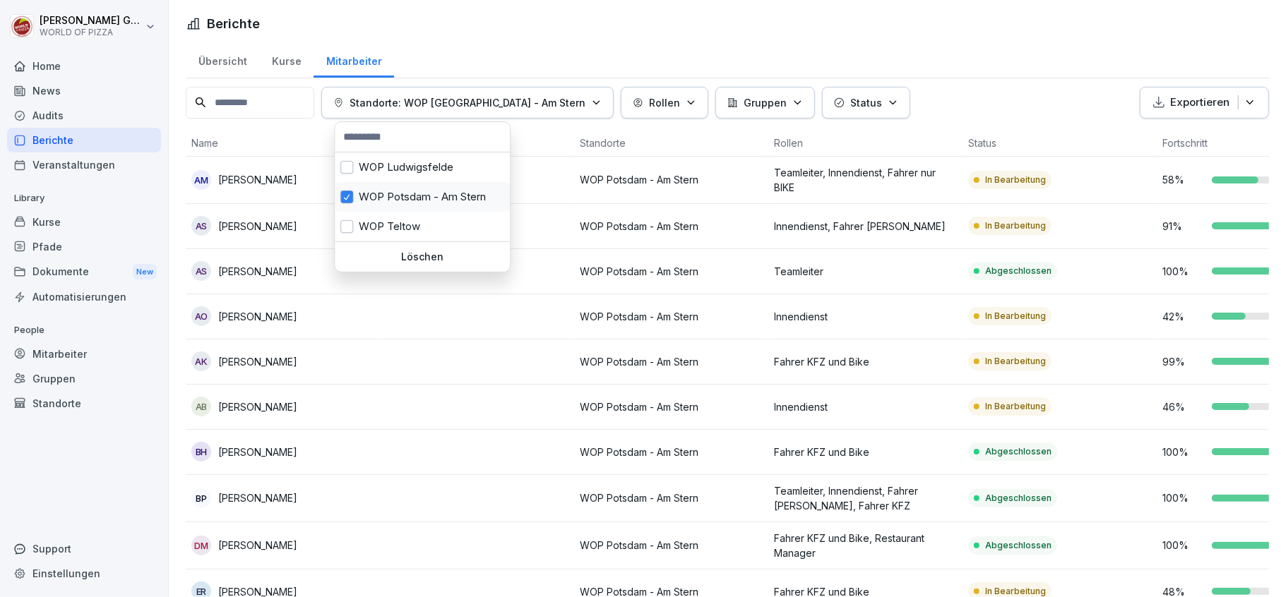
click at [413, 201] on div "WOP Potsdam - Am Stern" at bounding box center [422, 197] width 175 height 30
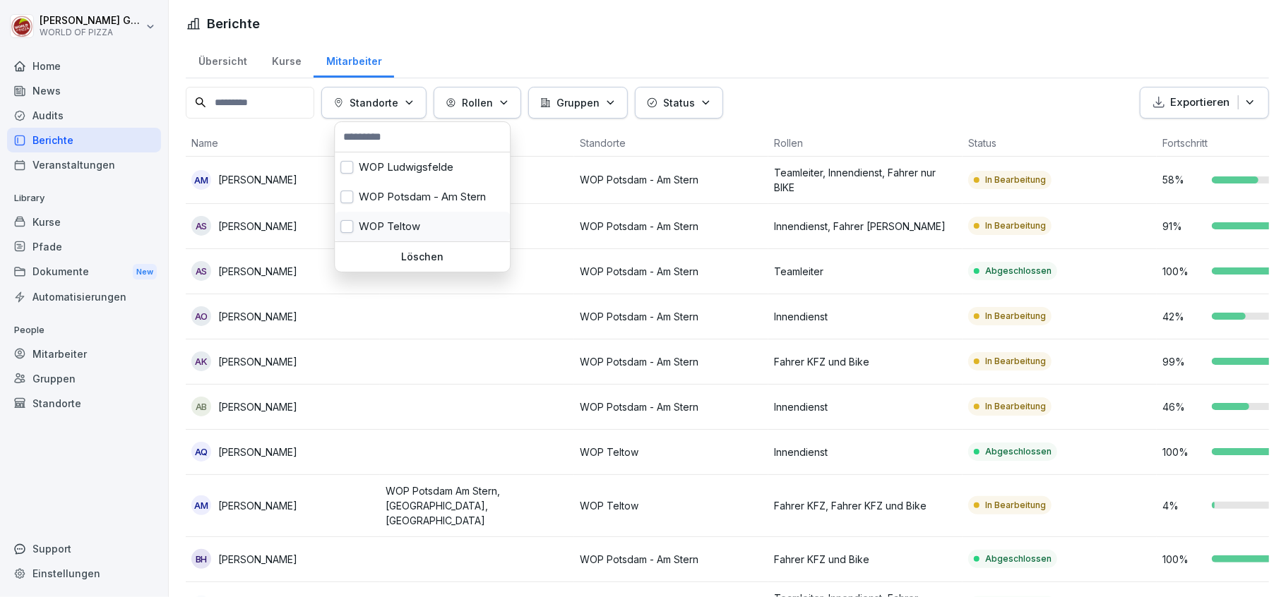
click at [397, 226] on div "WOP Teltow" at bounding box center [422, 227] width 175 height 30
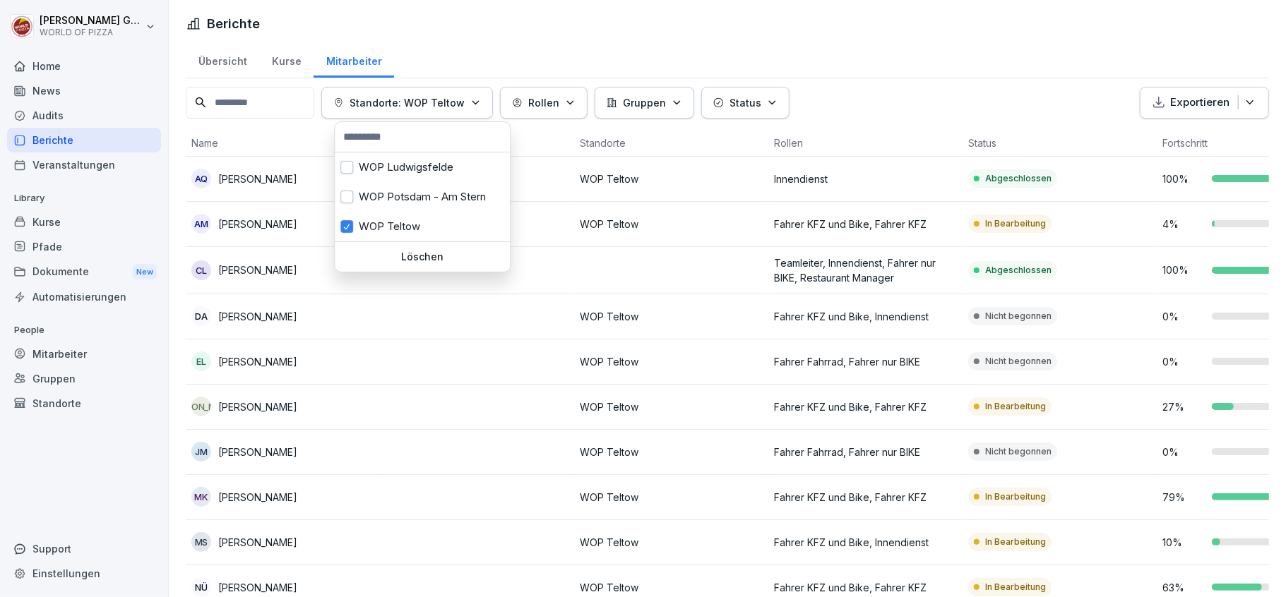
click at [887, 92] on html "[PERSON_NAME] WORLD OF PIZZA Home News Audits Berichte Veranstaltungen Library …" at bounding box center [643, 298] width 1286 height 597
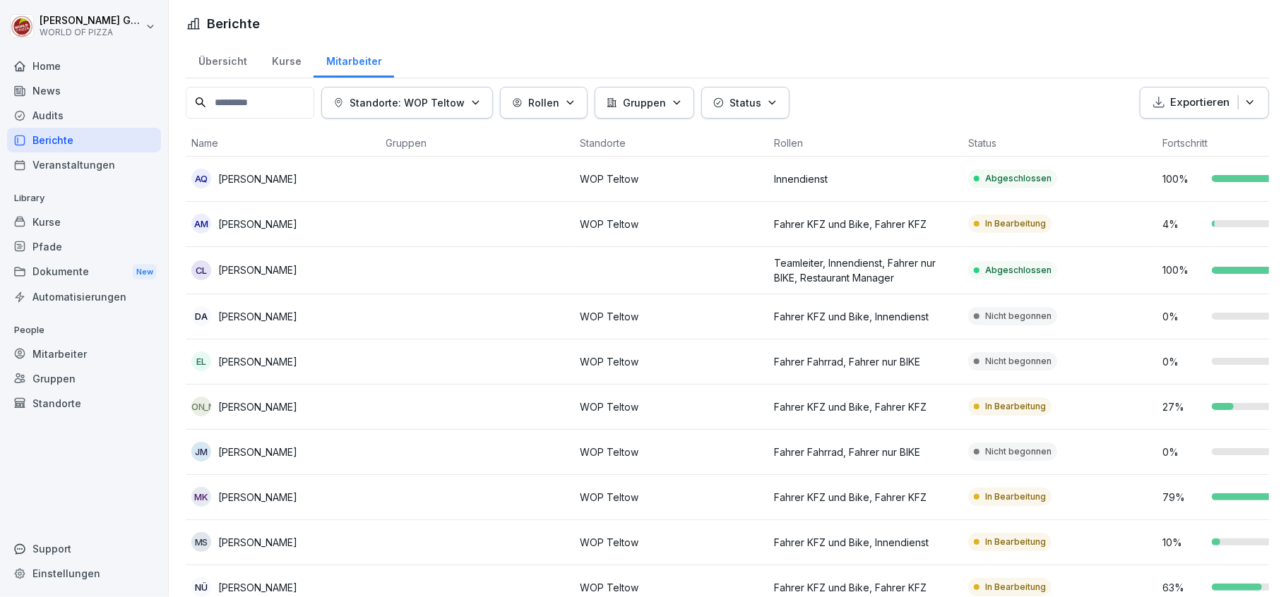
click at [777, 103] on icon "button" at bounding box center [772, 102] width 11 height 11
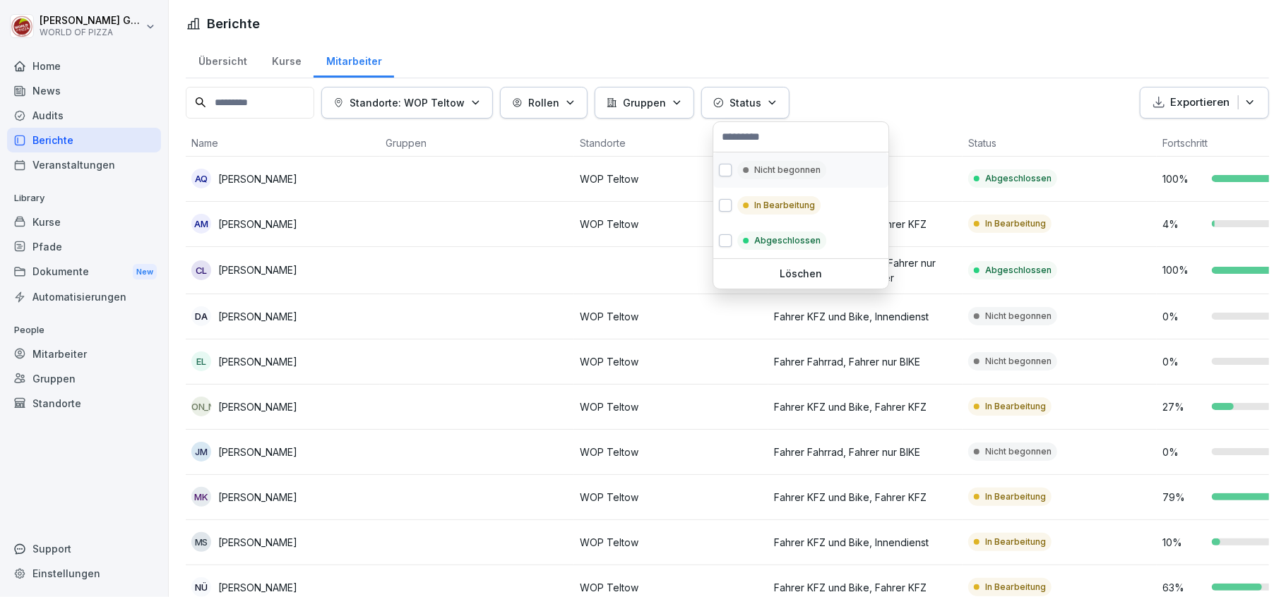
click at [772, 169] on p "Nicht begonnen" at bounding box center [787, 170] width 66 height 13
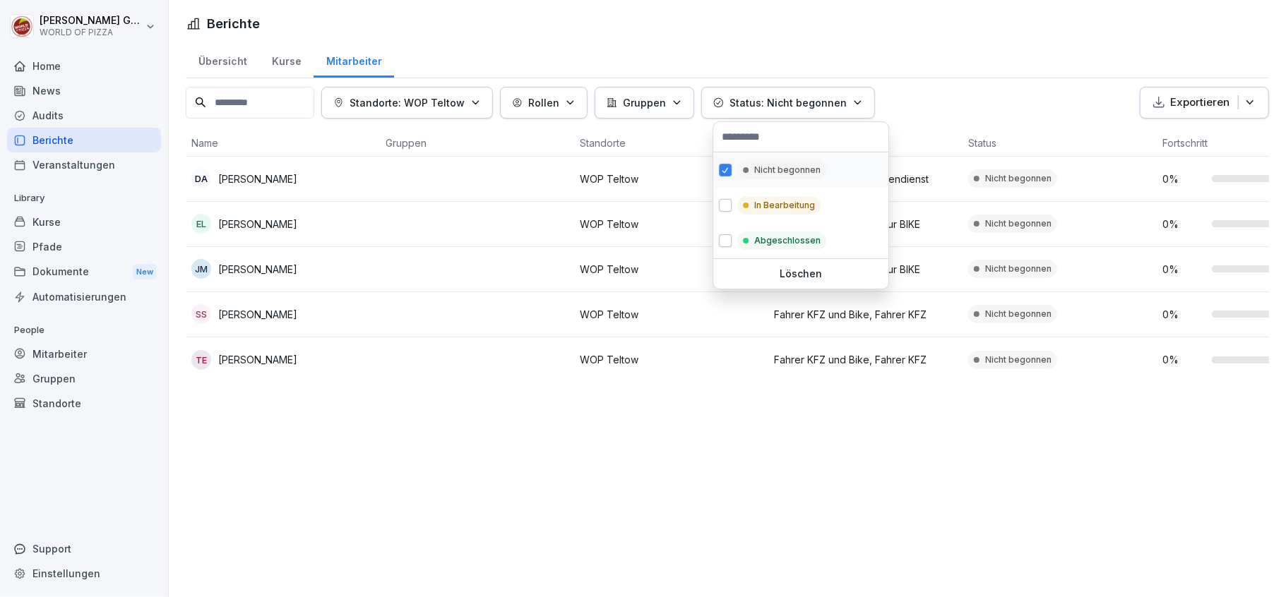
click at [772, 169] on p "Nicht begonnen" at bounding box center [787, 170] width 66 height 13
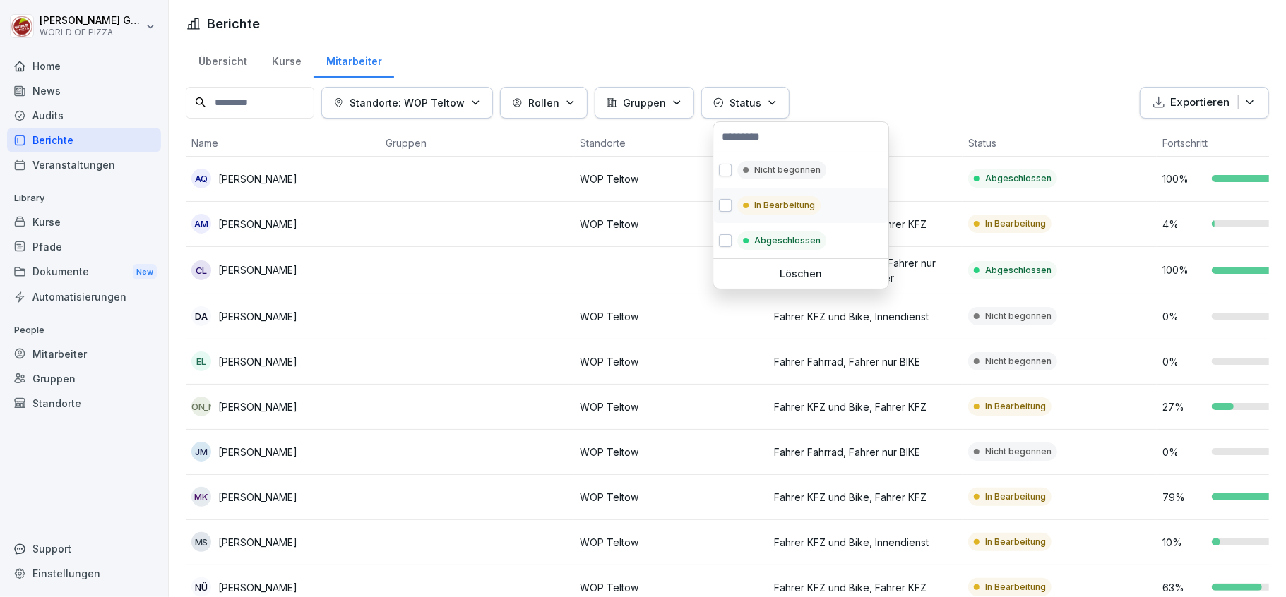
click at [771, 210] on p "In Bearbeitung" at bounding box center [784, 205] width 61 height 13
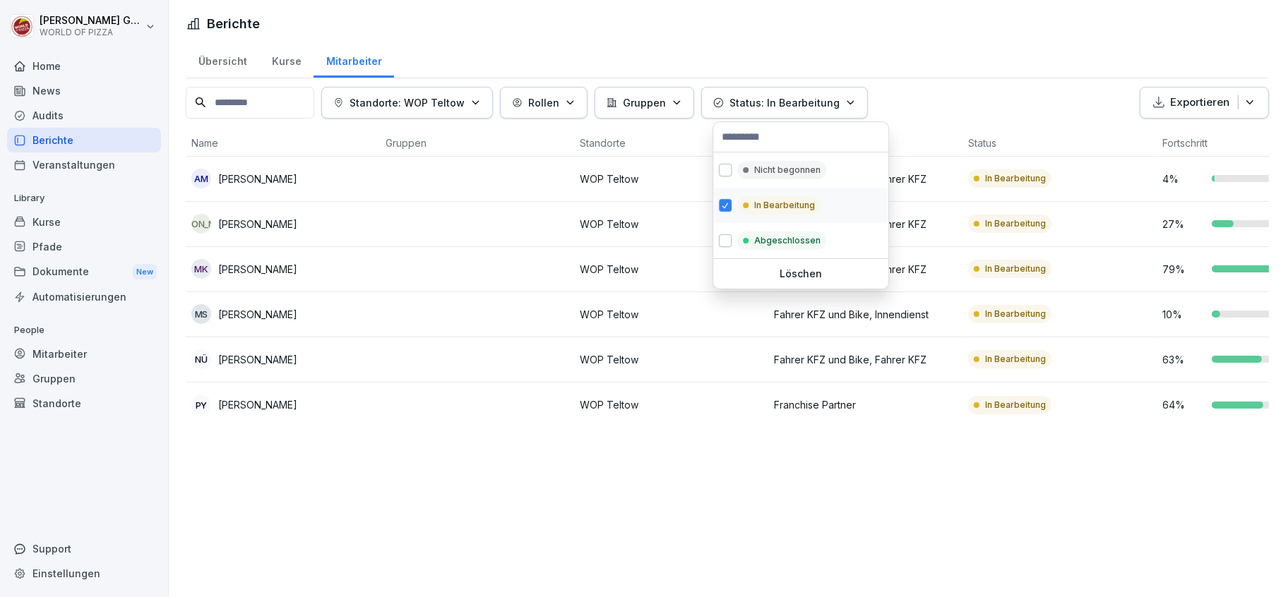
click at [771, 210] on p "In Bearbeitung" at bounding box center [784, 205] width 61 height 13
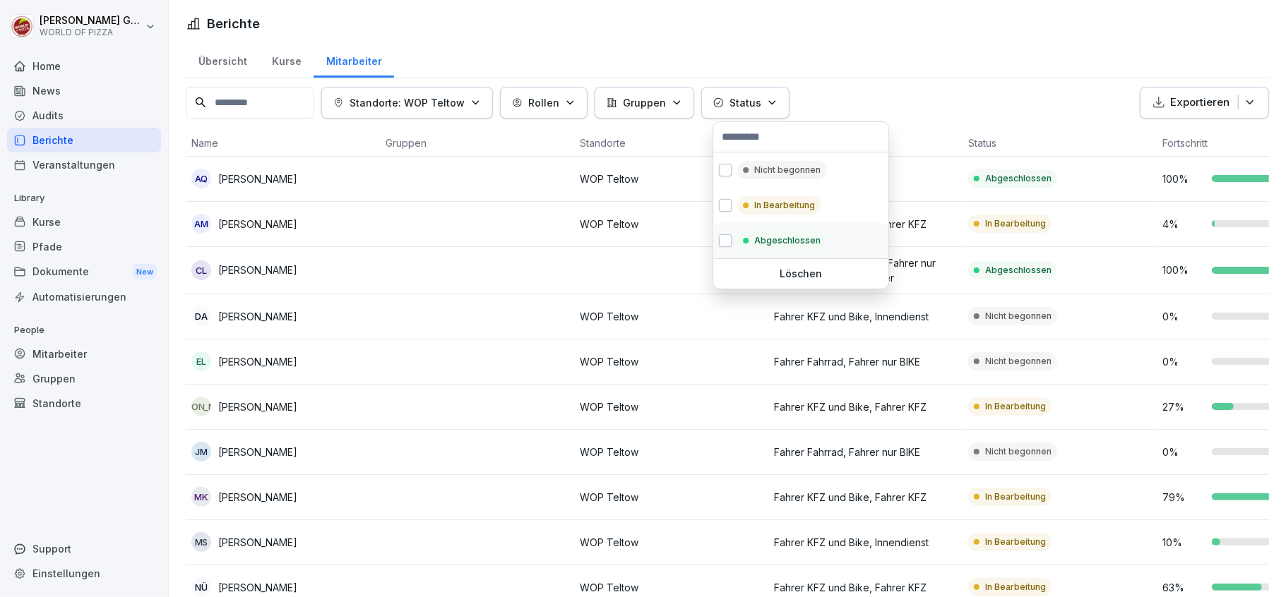
click at [764, 246] on p "Abgeschlossen" at bounding box center [787, 240] width 66 height 13
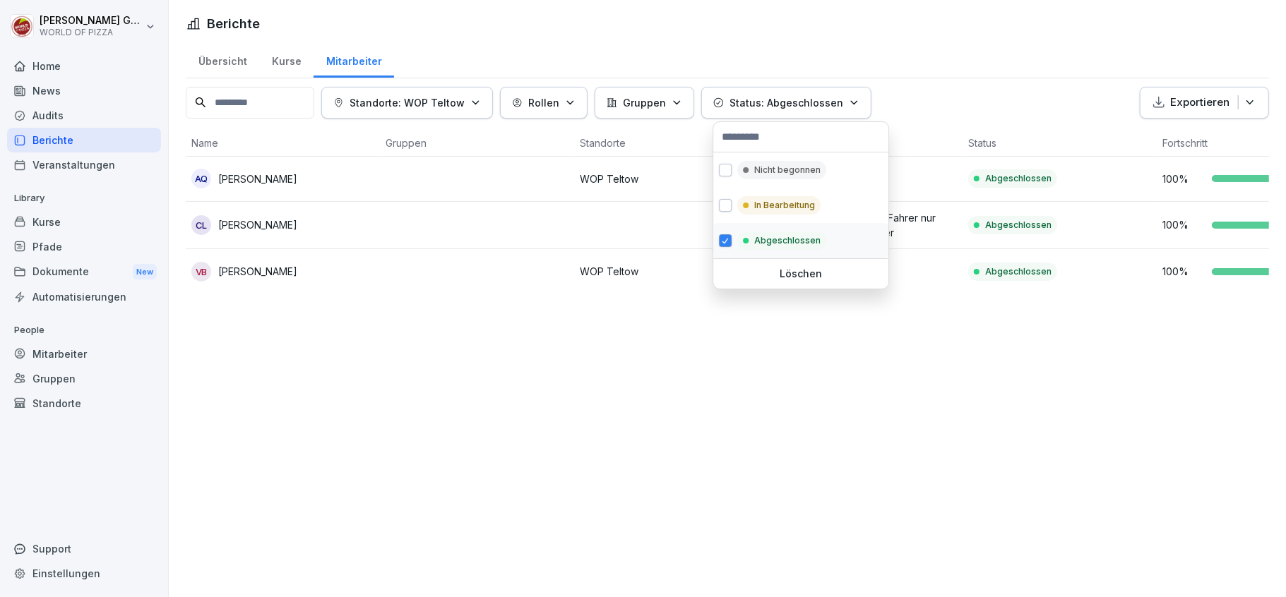
click at [764, 246] on p "Abgeschlossen" at bounding box center [787, 240] width 66 height 13
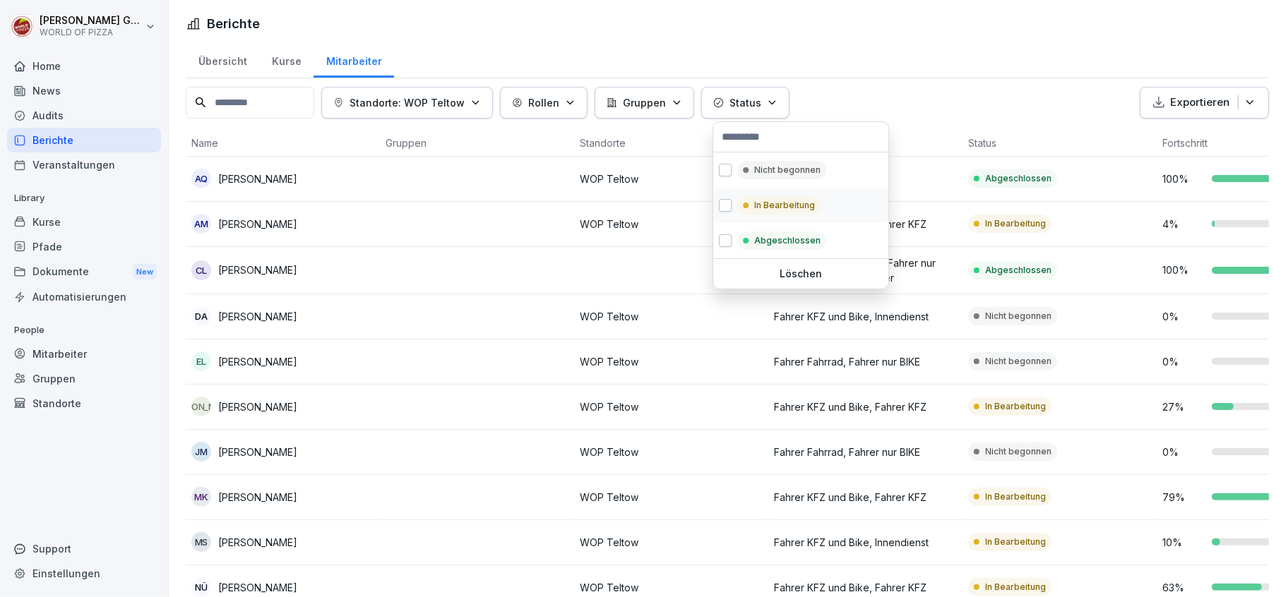
click at [767, 208] on p "In Bearbeitung" at bounding box center [784, 205] width 61 height 13
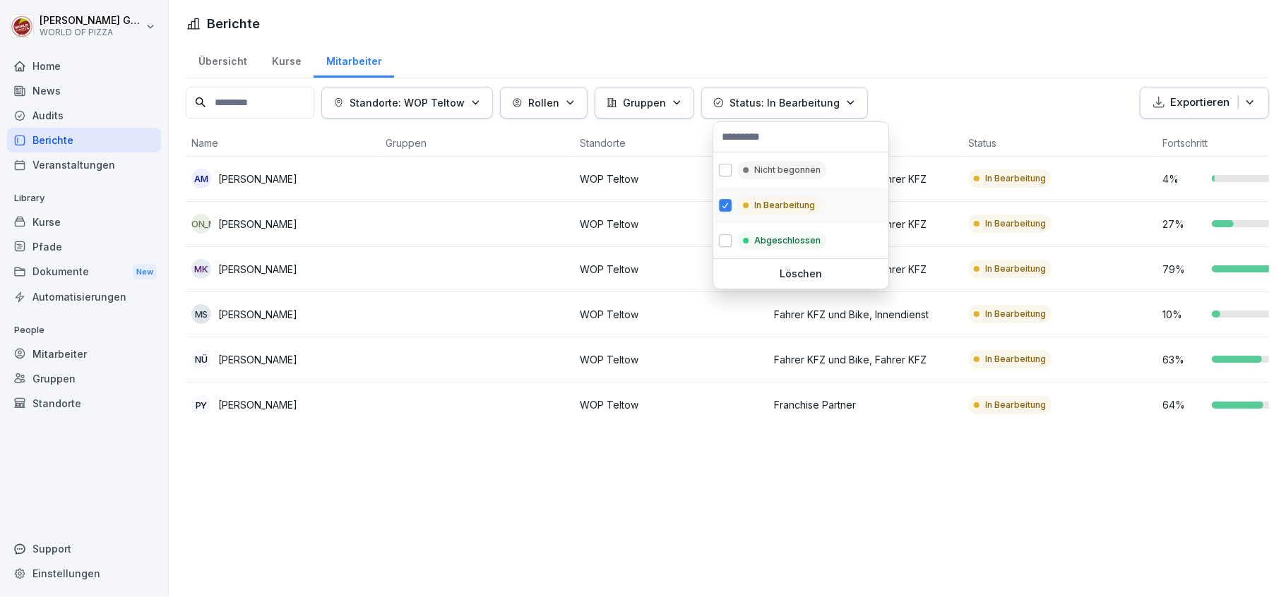
click at [767, 208] on p "In Bearbeitung" at bounding box center [784, 205] width 61 height 13
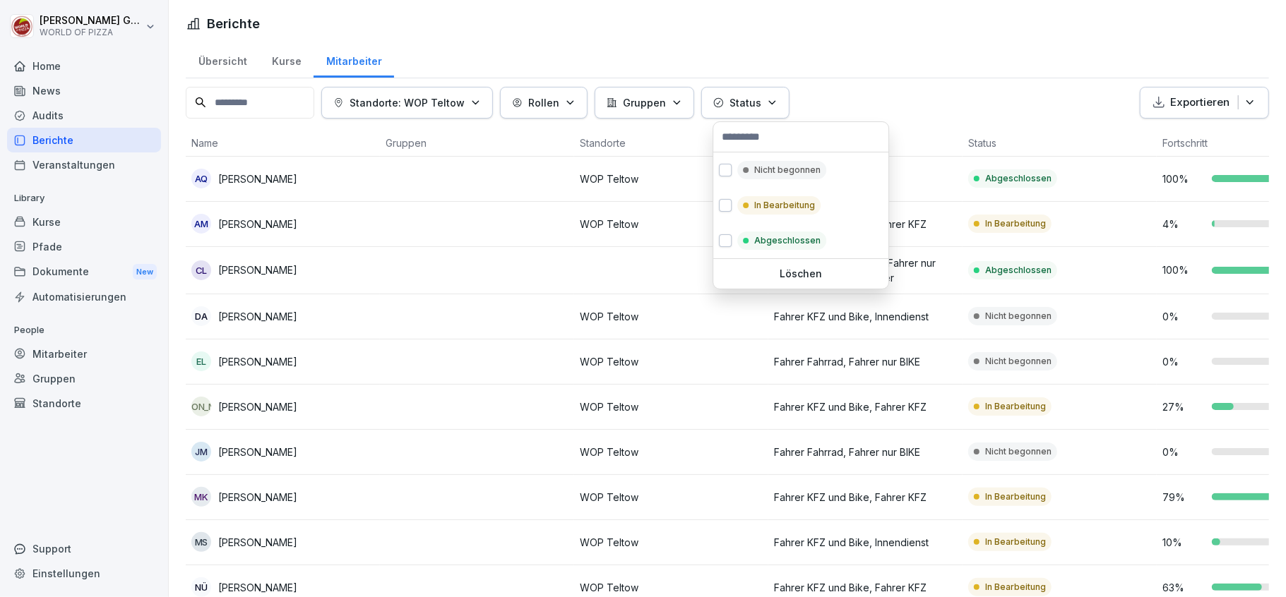
click at [950, 57] on html "[PERSON_NAME] WORLD OF PIZZA Home News Audits Berichte Veranstaltungen Library …" at bounding box center [643, 298] width 1286 height 597
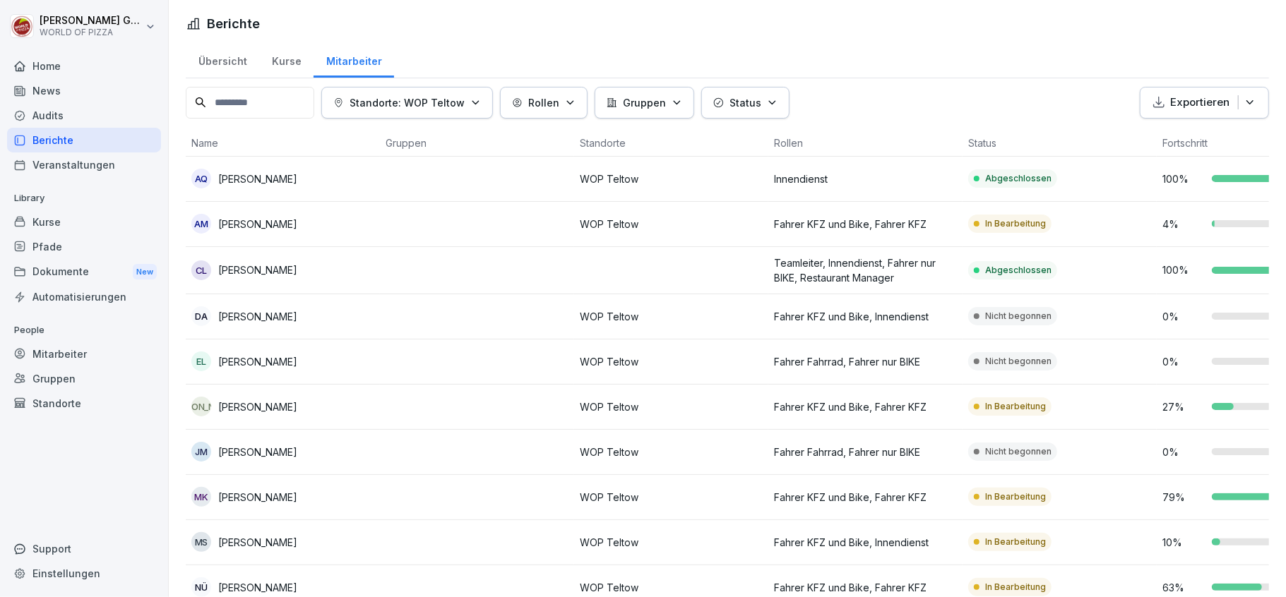
click at [35, 61] on div "Home" at bounding box center [84, 66] width 154 height 25
